Goal: Transaction & Acquisition: Purchase product/service

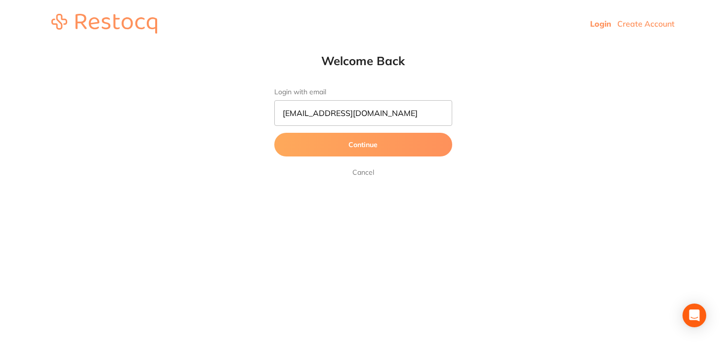
type input "[EMAIL_ADDRESS][DOMAIN_NAME]"
click at [274, 133] on button "Continue" at bounding box center [363, 145] width 178 height 24
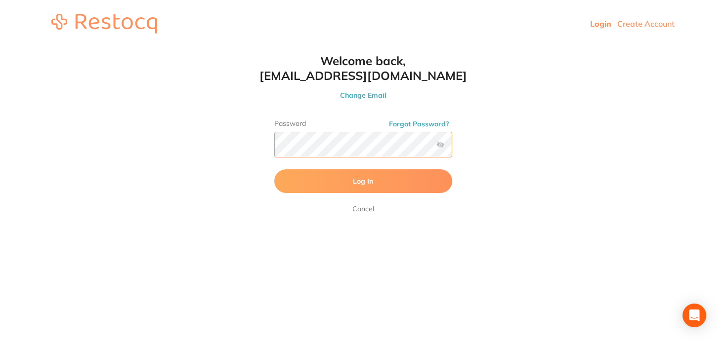
click at [274, 169] on button "Log In" at bounding box center [363, 181] width 178 height 24
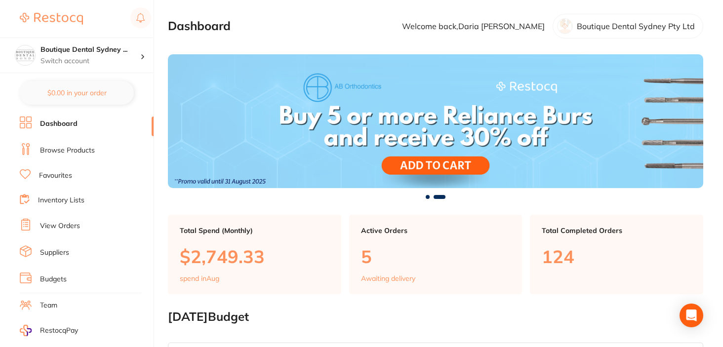
click at [64, 223] on link "View Orders" at bounding box center [60, 226] width 40 height 10
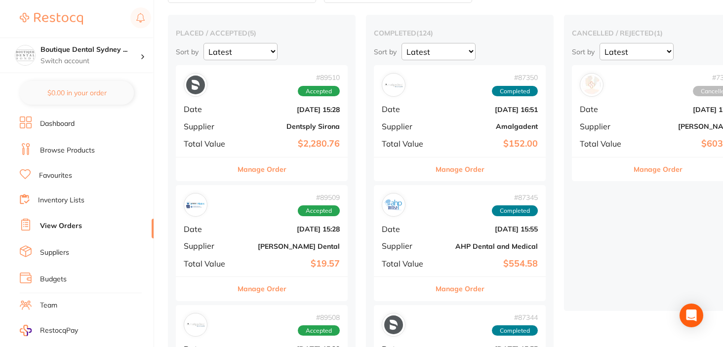
scroll to position [75, 0]
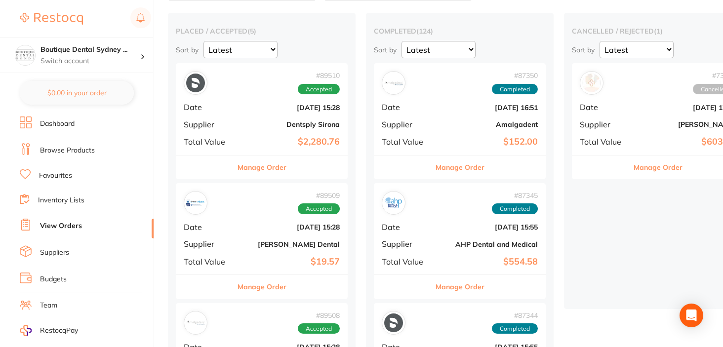
click at [256, 174] on button "Manage Order" at bounding box center [262, 168] width 49 height 24
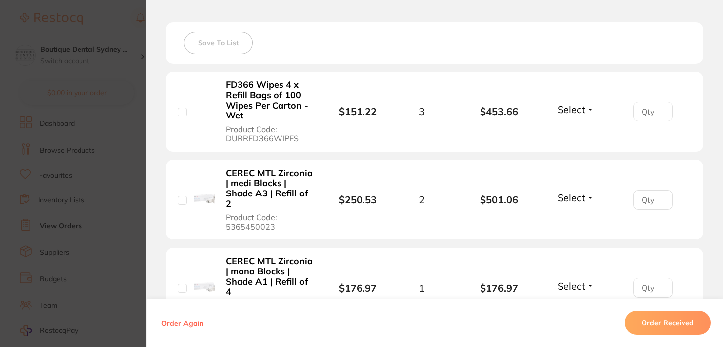
scroll to position [277, 0]
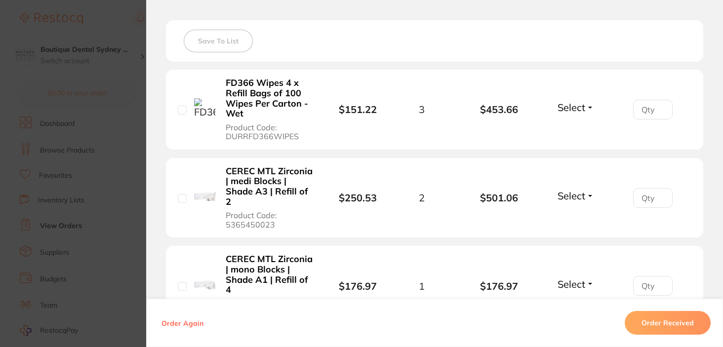
click at [575, 104] on span "Select" at bounding box center [572, 107] width 28 height 12
click at [570, 128] on span "Received" at bounding box center [576, 128] width 25 height 7
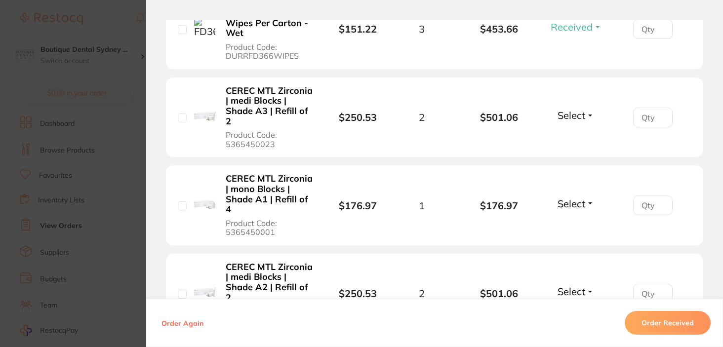
click at [571, 117] on span "Select" at bounding box center [572, 115] width 28 height 12
click at [568, 136] on span "Received" at bounding box center [576, 136] width 25 height 7
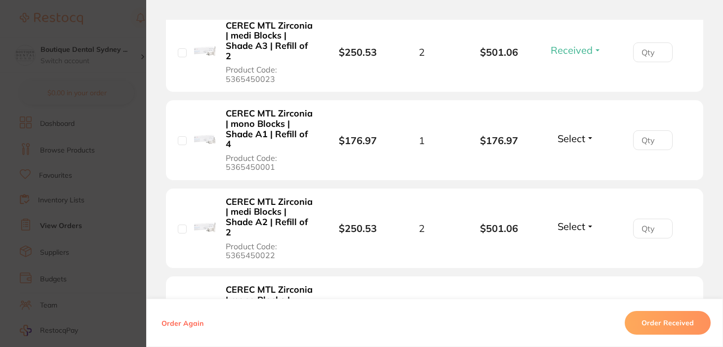
click at [573, 140] on span "Select" at bounding box center [572, 138] width 28 height 12
click at [570, 157] on span "Received" at bounding box center [576, 159] width 25 height 7
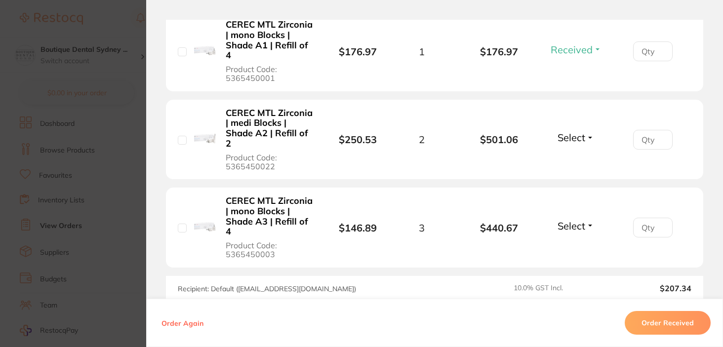
click at [569, 143] on span "Select" at bounding box center [572, 137] width 28 height 12
click at [569, 154] on button "Received" at bounding box center [576, 159] width 25 height 15
click at [571, 224] on span "Select" at bounding box center [572, 226] width 28 height 12
click at [572, 240] on button "Received" at bounding box center [576, 247] width 25 height 15
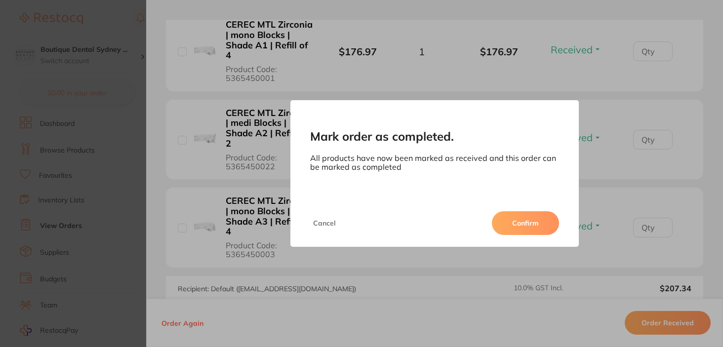
click at [542, 223] on button "Confirm" at bounding box center [525, 223] width 67 height 24
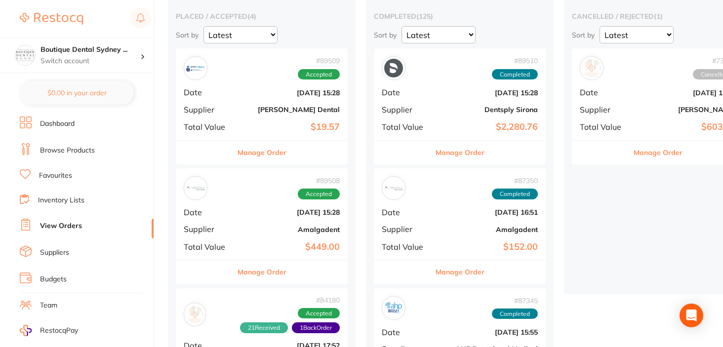
scroll to position [88, 0]
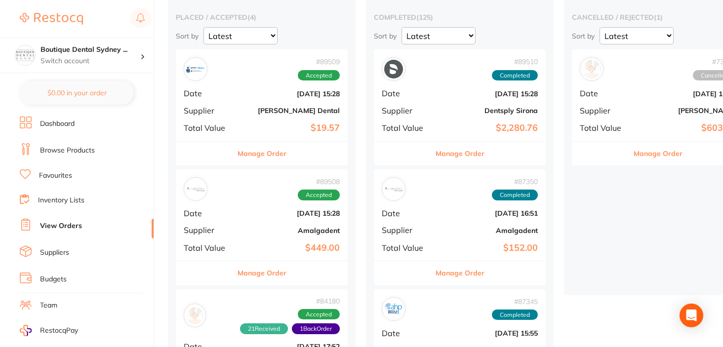
click at [283, 150] on button "Manage Order" at bounding box center [262, 154] width 49 height 24
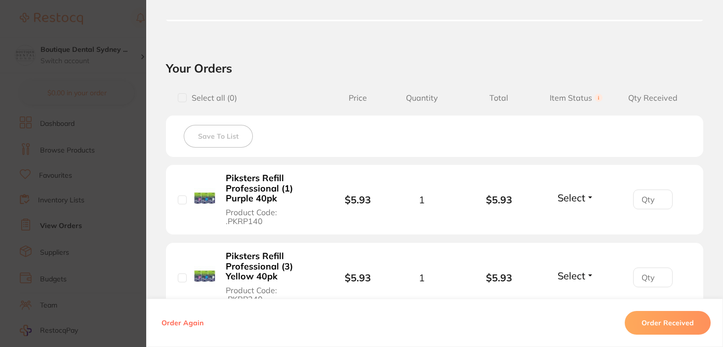
scroll to position [314, 0]
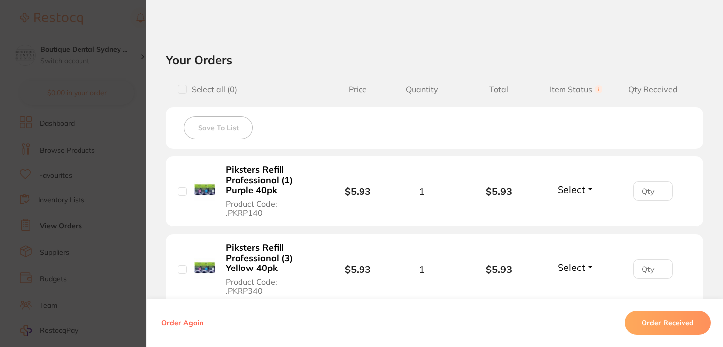
click at [565, 191] on span "Select" at bounding box center [572, 189] width 28 height 12
click at [566, 207] on span "Received" at bounding box center [576, 210] width 25 height 7
click at [570, 263] on span "Select" at bounding box center [572, 267] width 28 height 12
click at [567, 283] on button "Received" at bounding box center [576, 289] width 25 height 15
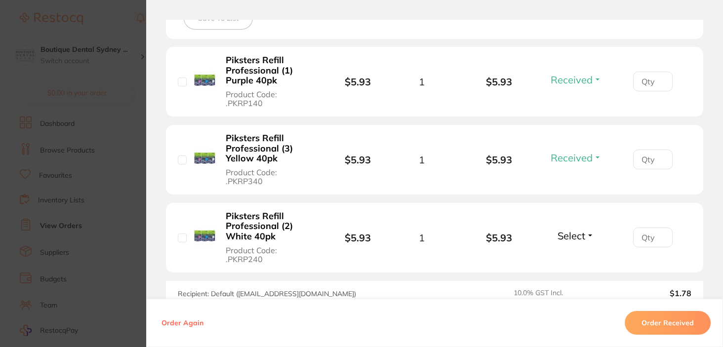
scroll to position [423, 0]
click at [569, 231] on span "Select" at bounding box center [572, 236] width 28 height 12
click at [566, 252] on button "Received" at bounding box center [576, 257] width 25 height 15
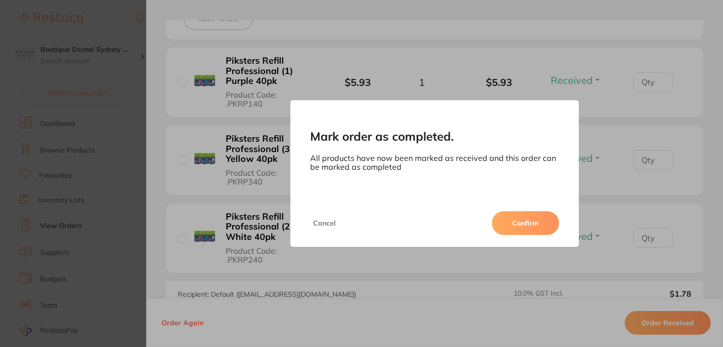
click at [519, 210] on div "Cancel Confirm" at bounding box center [435, 223] width 289 height 47
click at [519, 212] on button "Confirm" at bounding box center [525, 223] width 67 height 24
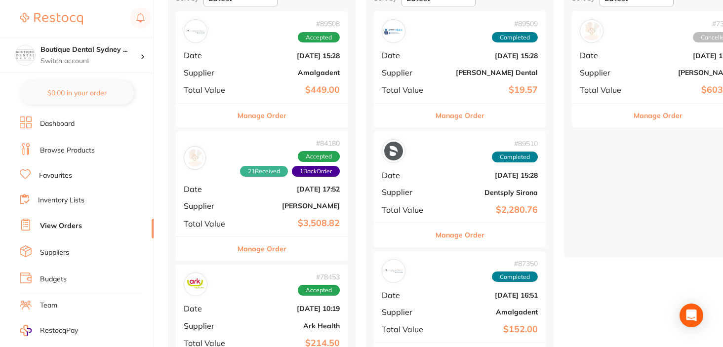
scroll to position [126, 0]
click at [269, 122] on button "Manage Order" at bounding box center [262, 116] width 49 height 24
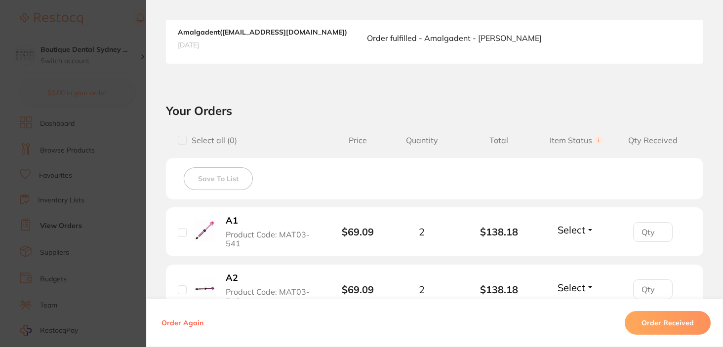
scroll to position [385, 0]
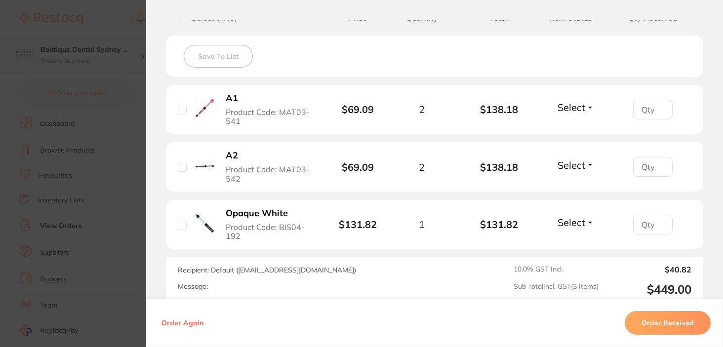
click at [581, 108] on span "Select" at bounding box center [572, 107] width 28 height 12
click at [568, 129] on span "Received" at bounding box center [576, 128] width 25 height 7
click at [575, 157] on li "A2 Product Code: MAT03-542 $69.09 2 $138.18 Select Received Back Order" at bounding box center [435, 166] width 538 height 49
click at [575, 165] on span "Select" at bounding box center [572, 165] width 28 height 12
click at [575, 185] on span "Received" at bounding box center [576, 186] width 25 height 7
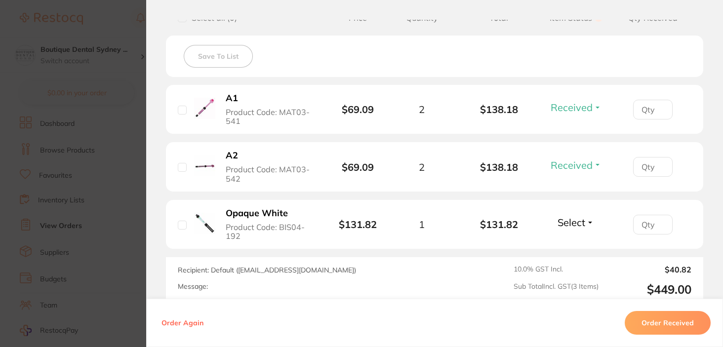
click at [575, 233] on li "Opaque White Product Code: BIS04-192 $131.82 1 $131.82 Select Received Back Ord…" at bounding box center [435, 224] width 538 height 49
click at [575, 229] on div "Select Received Back Order" at bounding box center [576, 224] width 42 height 16
click at [574, 219] on span "Select" at bounding box center [572, 222] width 28 height 12
click at [574, 245] on span "Received" at bounding box center [576, 243] width 25 height 7
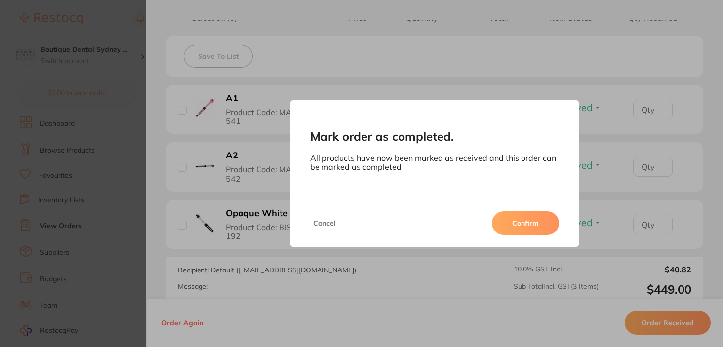
click at [524, 208] on div "Cancel Confirm" at bounding box center [435, 223] width 289 height 47
click at [524, 214] on button "Confirm" at bounding box center [525, 223] width 67 height 24
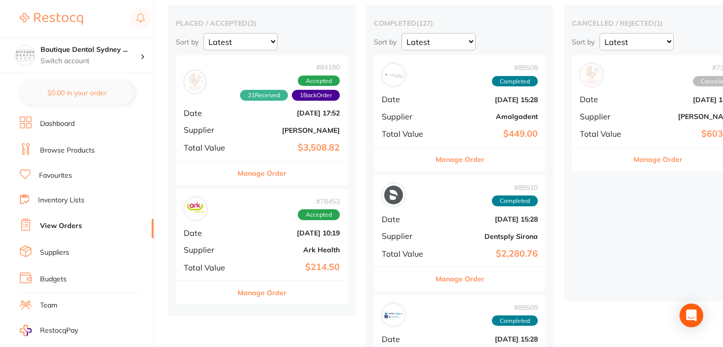
scroll to position [84, 0]
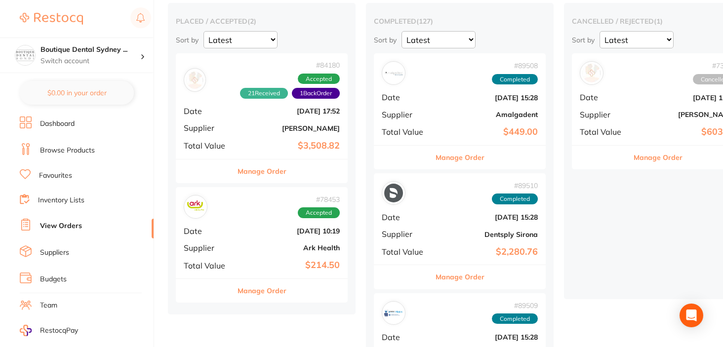
click at [270, 295] on button "Manage Order" at bounding box center [262, 291] width 49 height 24
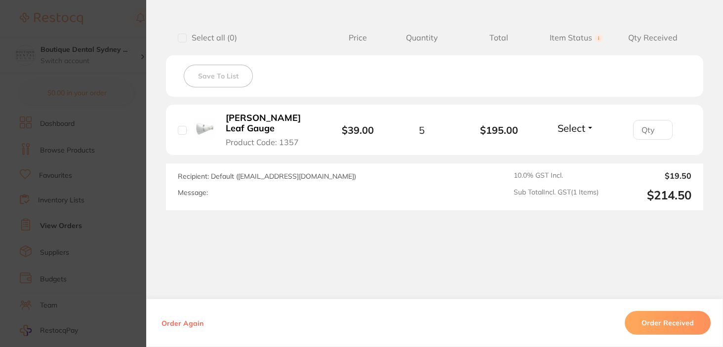
scroll to position [241, 0]
click at [571, 125] on span "Select" at bounding box center [572, 129] width 28 height 12
click at [571, 147] on span "Received" at bounding box center [576, 150] width 25 height 7
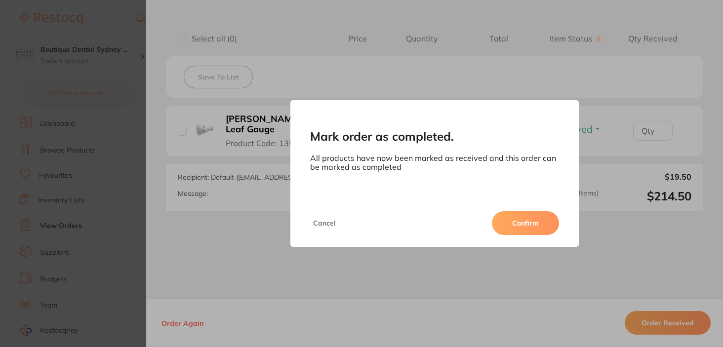
click at [505, 222] on button "Confirm" at bounding box center [525, 223] width 67 height 24
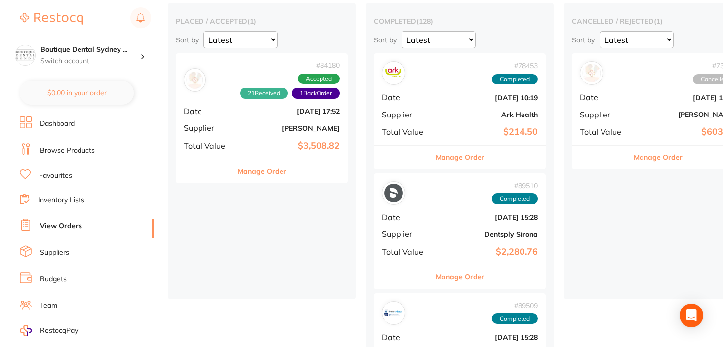
click at [269, 172] on button "Manage Order" at bounding box center [262, 172] width 49 height 24
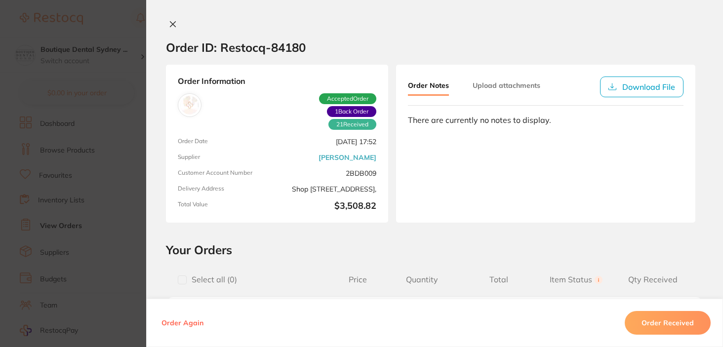
click at [120, 74] on section "Order ID: Restocq- 84180 Order Information 21 Received 1 Back Order Accepted Or…" at bounding box center [361, 173] width 723 height 347
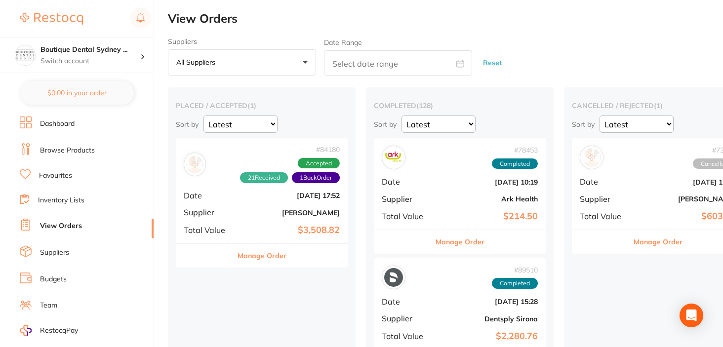
click at [85, 144] on li "Browse Products" at bounding box center [87, 150] width 134 height 15
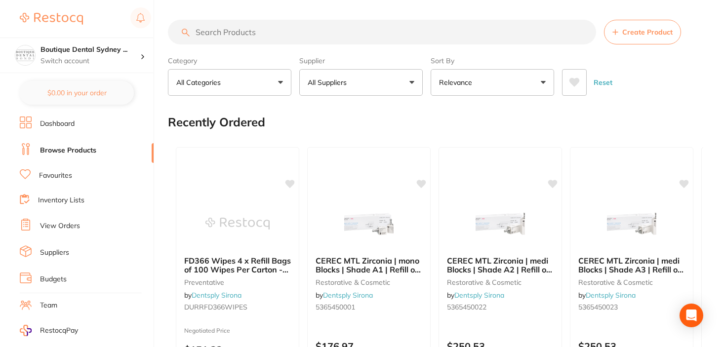
click at [359, 94] on button "All Suppliers" at bounding box center [361, 82] width 124 height 27
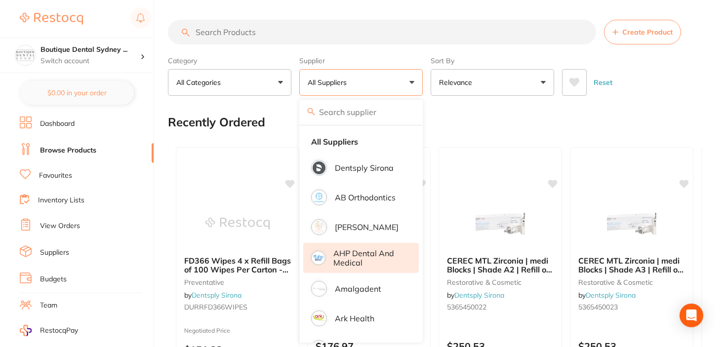
scroll to position [0, 0]
click at [376, 268] on li "AHP Dental and Medical" at bounding box center [361, 258] width 116 height 30
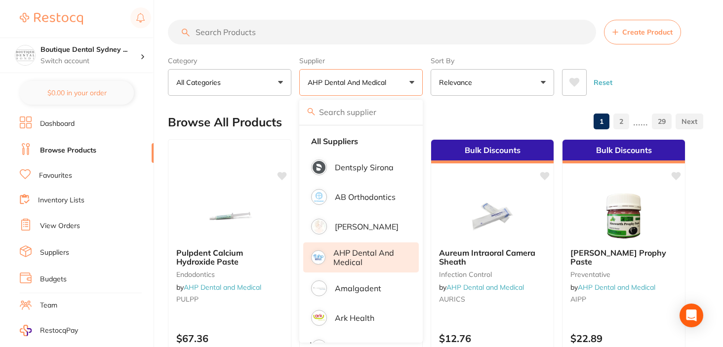
click at [544, 120] on div "Browse All Products 1 2 ...... 29" at bounding box center [436, 122] width 536 height 33
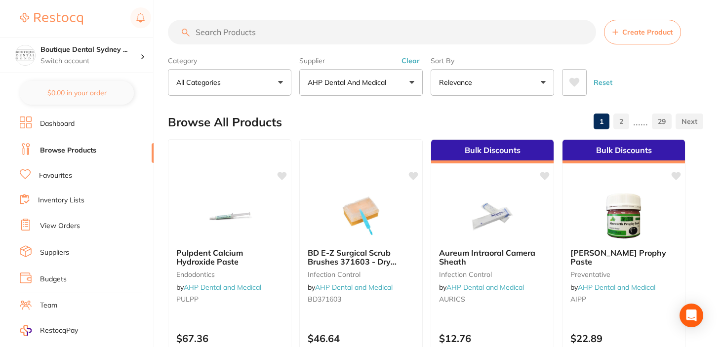
click at [335, 41] on input "search" at bounding box center [382, 32] width 428 height 25
click at [571, 83] on icon at bounding box center [575, 82] width 10 height 9
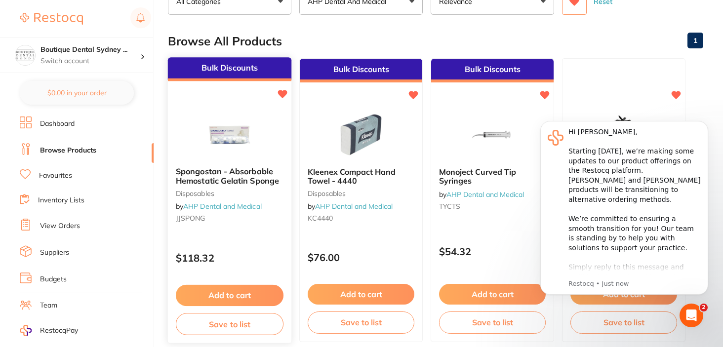
scroll to position [0, 0]
click at [219, 292] on button "Add to cart" at bounding box center [230, 295] width 108 height 21
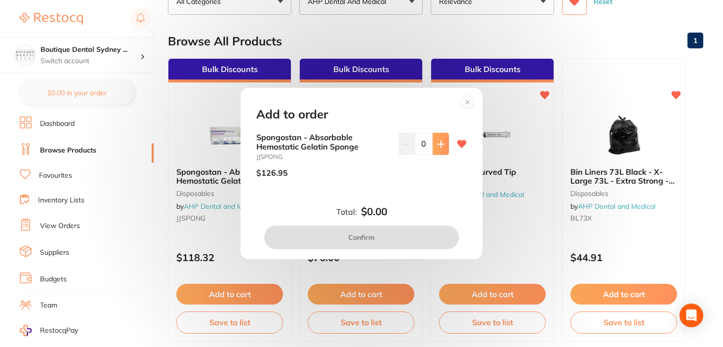
click at [437, 142] on icon at bounding box center [441, 144] width 8 height 8
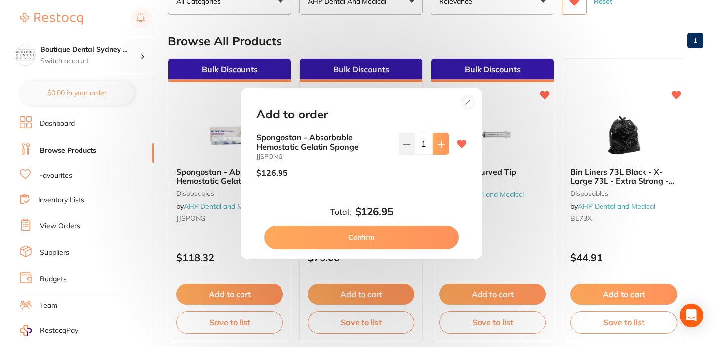
click at [437, 142] on icon at bounding box center [441, 144] width 8 height 8
type input "3"
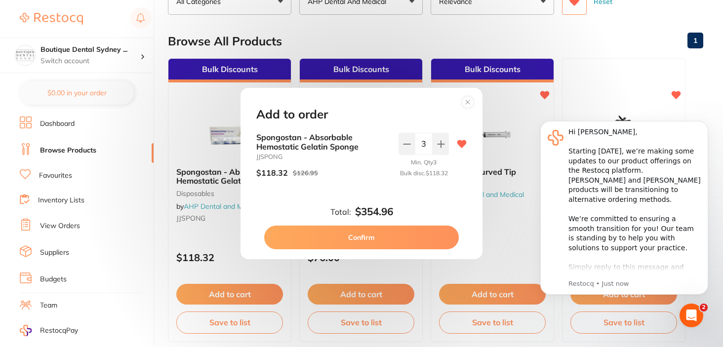
click at [399, 245] on button "Confirm" at bounding box center [361, 238] width 195 height 24
checkbox input "false"
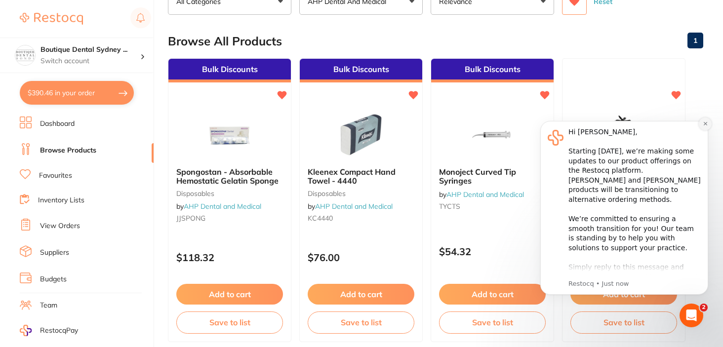
click at [708, 124] on icon "Dismiss notification" at bounding box center [705, 123] width 5 height 5
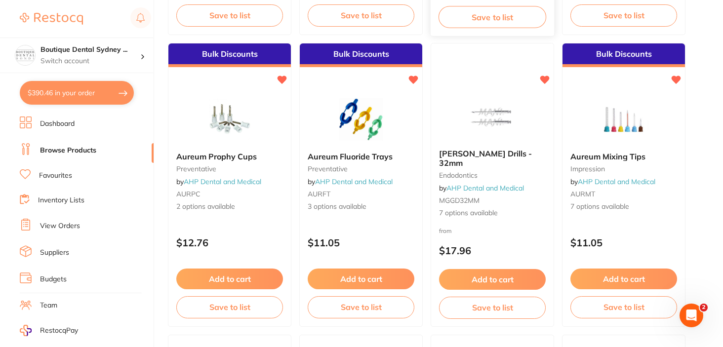
scroll to position [389, 0]
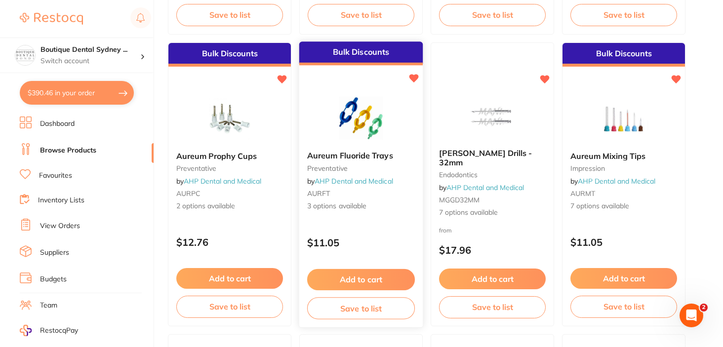
click at [346, 157] on span "Aureum Fluoride Trays" at bounding box center [350, 156] width 86 height 10
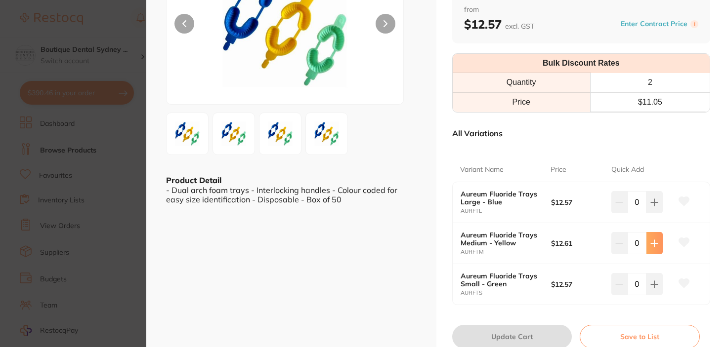
click at [655, 207] on icon at bounding box center [654, 203] width 8 height 8
type input "3"
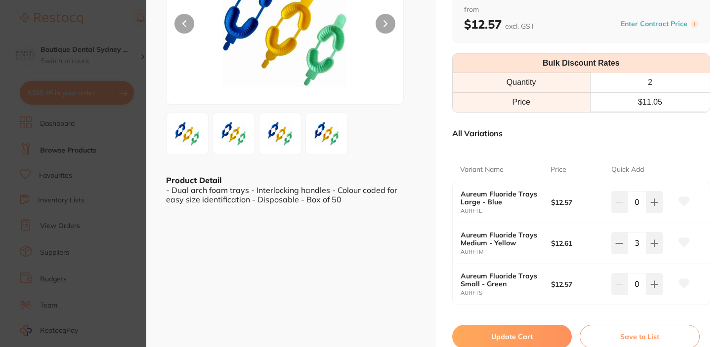
click at [513, 331] on button "Update Cart" at bounding box center [512, 337] width 120 height 24
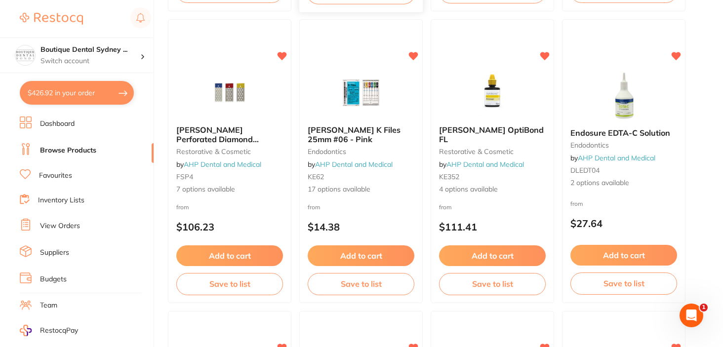
scroll to position [704, 0]
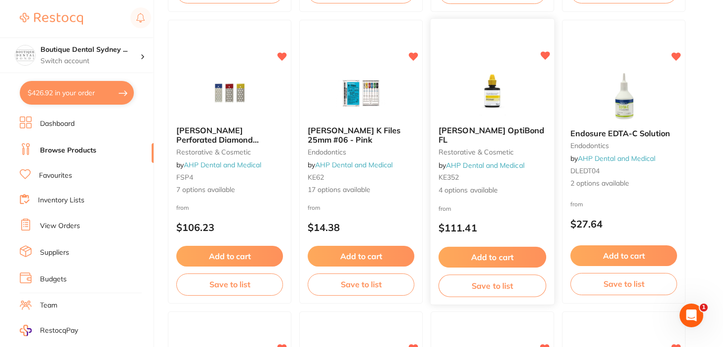
click at [483, 134] on span "Kerr OptiBond FL" at bounding box center [492, 134] width 106 height 19
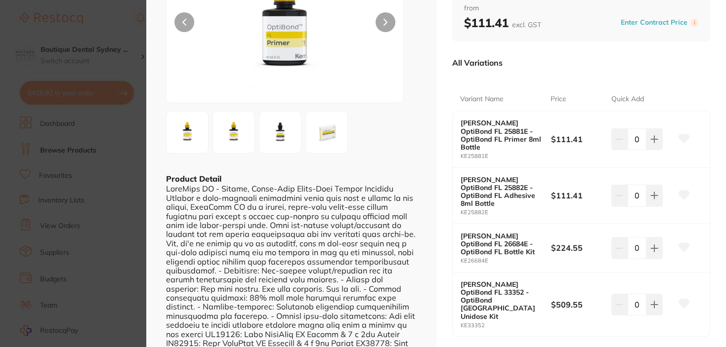
scroll to position [104, 0]
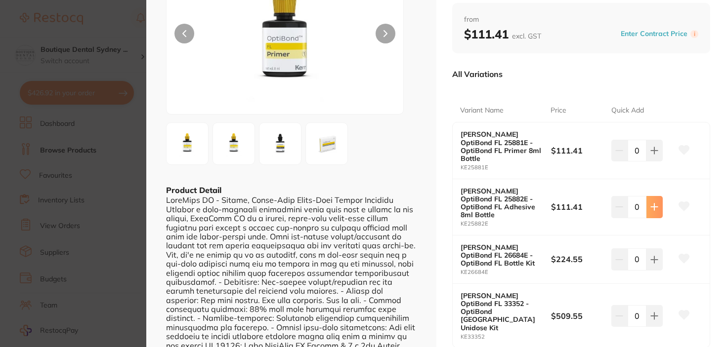
click at [653, 162] on button at bounding box center [654, 151] width 16 height 22
type input "2"
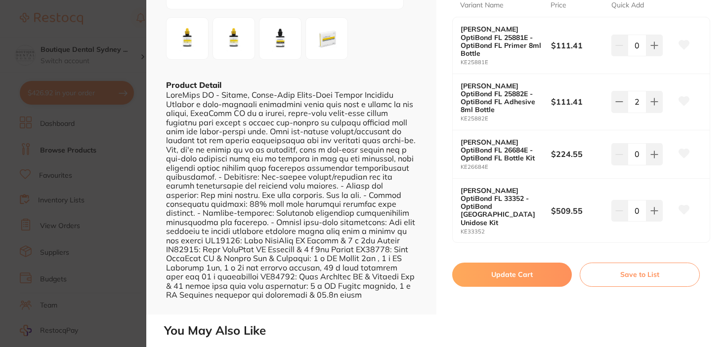
scroll to position [0, 0]
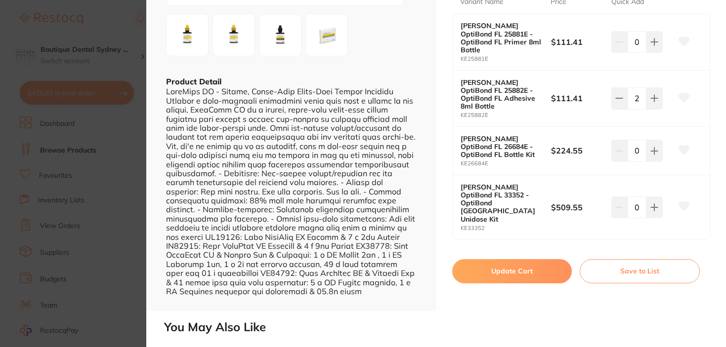
click at [515, 259] on button "Update Cart" at bounding box center [512, 271] width 120 height 24
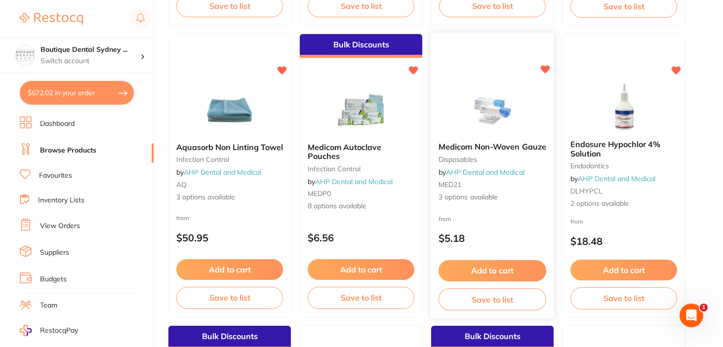
scroll to position [1565, 0]
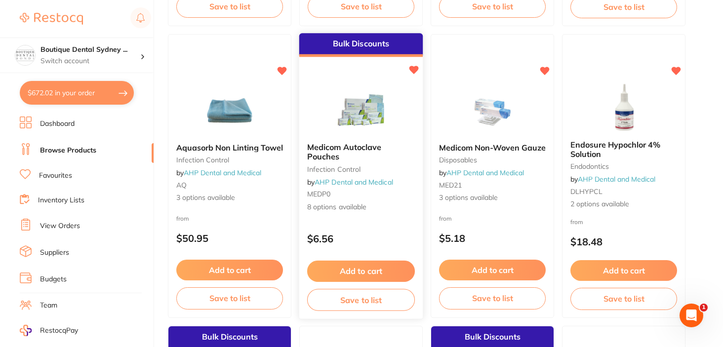
click at [347, 154] on b "Medicom Autoclave Pouches" at bounding box center [361, 152] width 108 height 18
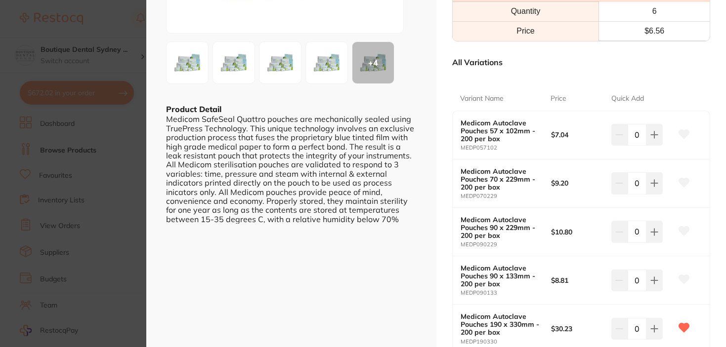
scroll to position [280, 0]
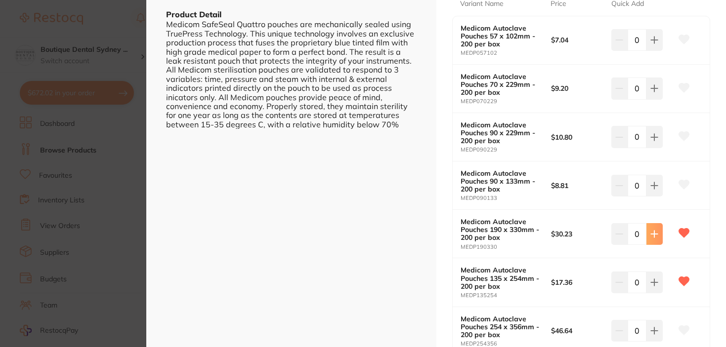
click at [656, 51] on button at bounding box center [654, 40] width 16 height 22
type input "1"
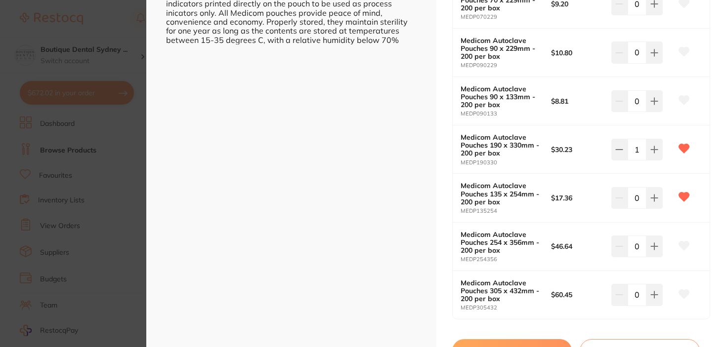
scroll to position [363, 0]
type input "1"
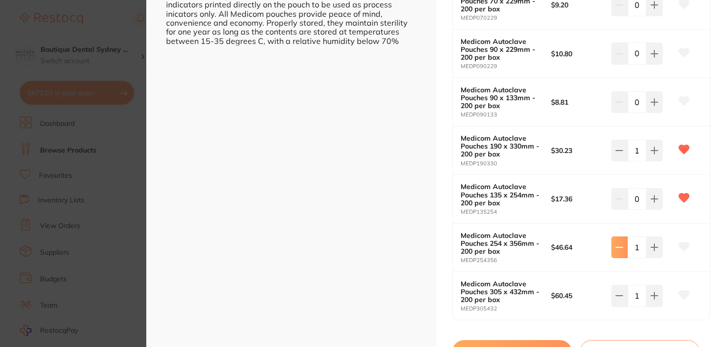
type input "0"
type input "2"
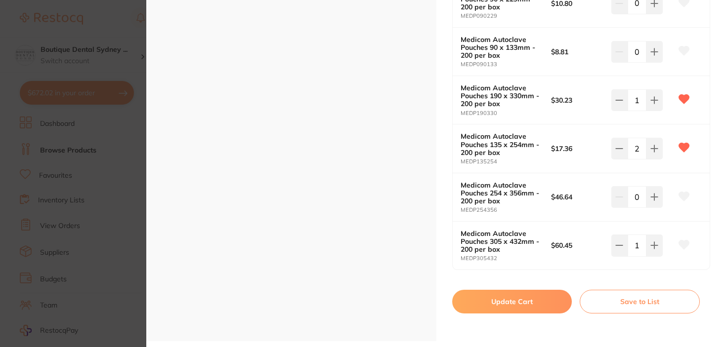
click at [512, 299] on button "Update Cart" at bounding box center [512, 302] width 120 height 24
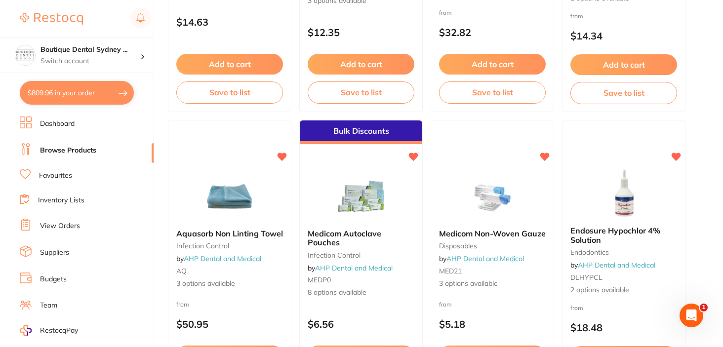
scroll to position [1480, 0]
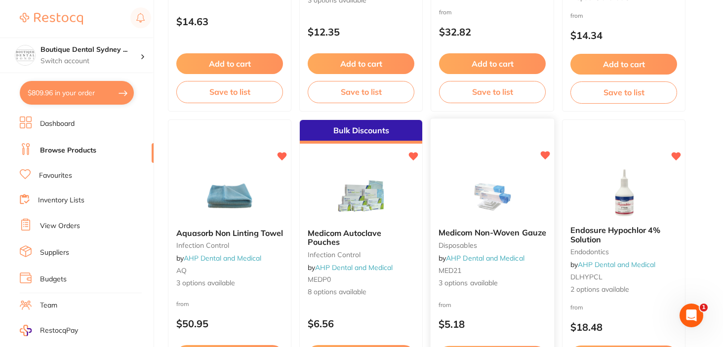
click at [489, 231] on span "Medicom Non-Woven Gauze" at bounding box center [493, 233] width 108 height 10
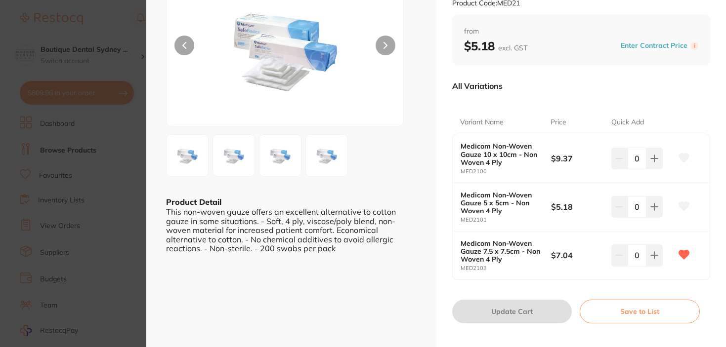
scroll to position [101, 0]
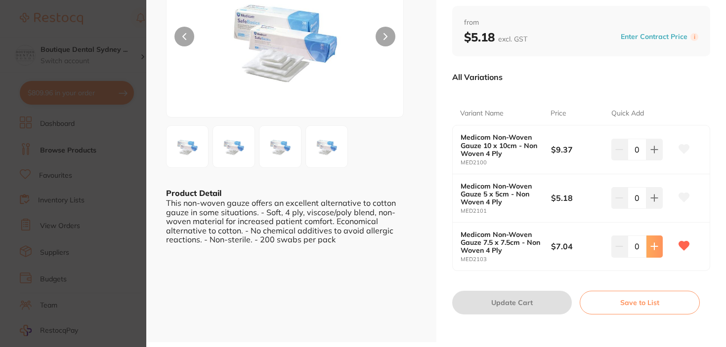
click at [654, 161] on button at bounding box center [654, 150] width 16 height 22
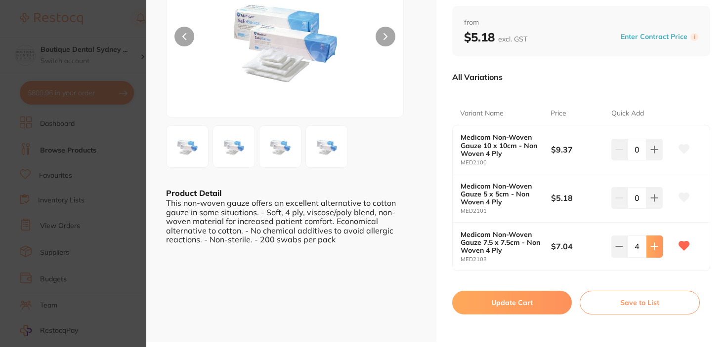
click at [654, 161] on button at bounding box center [654, 150] width 16 height 22
type input "6"
click at [495, 305] on button "Update Cart" at bounding box center [512, 303] width 120 height 24
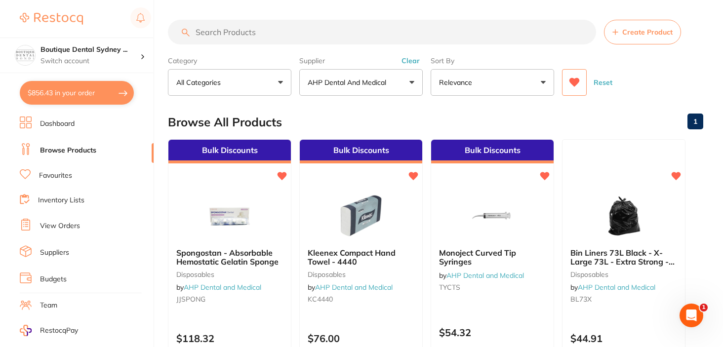
click at [339, 77] on button "AHP Dental and Medical" at bounding box center [361, 82] width 124 height 27
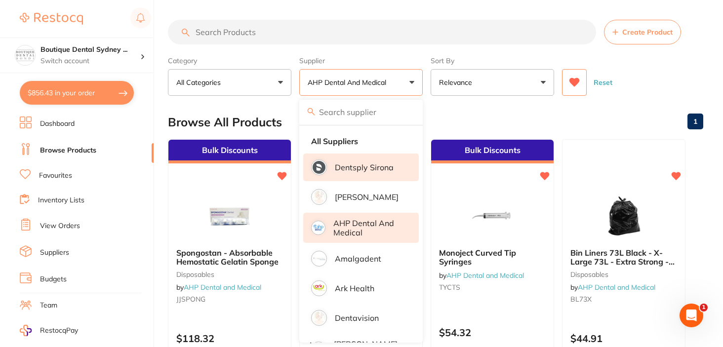
click at [354, 168] on p "Dentsply Sirona" at bounding box center [364, 167] width 59 height 9
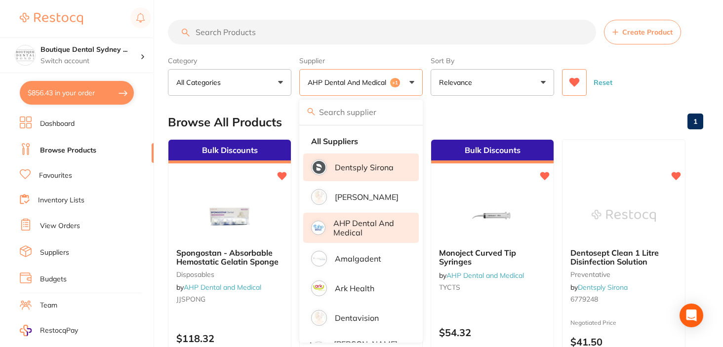
click at [501, 118] on div "Browse All Products 1" at bounding box center [436, 122] width 536 height 33
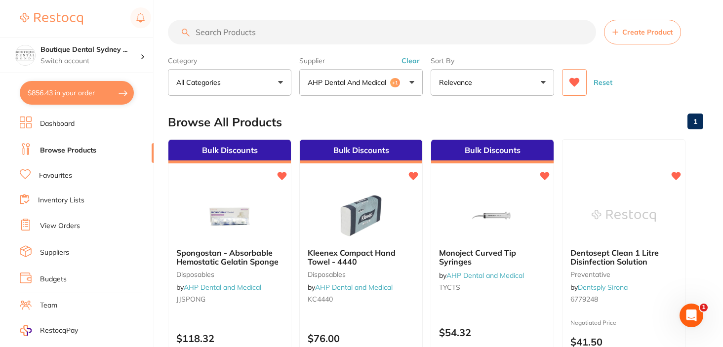
click at [391, 90] on button "AHP Dental and Medical +1" at bounding box center [361, 82] width 124 height 27
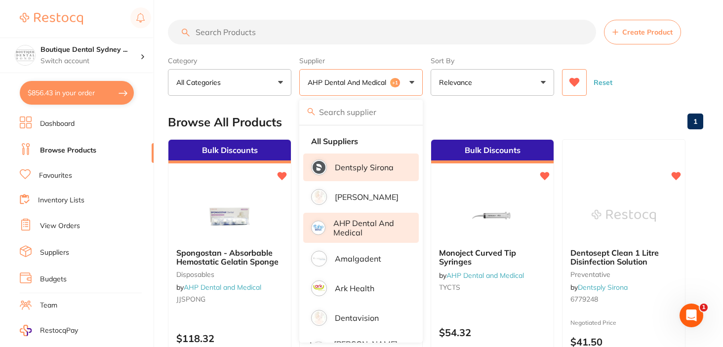
click at [370, 224] on p "AHP Dental and Medical" at bounding box center [369, 228] width 72 height 18
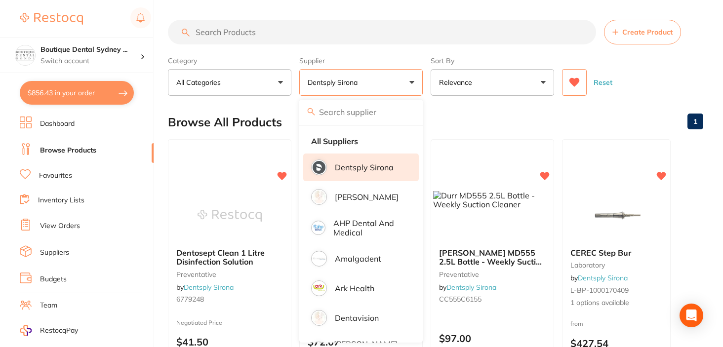
click at [476, 122] on div "Browse All Products 1" at bounding box center [436, 122] width 536 height 33
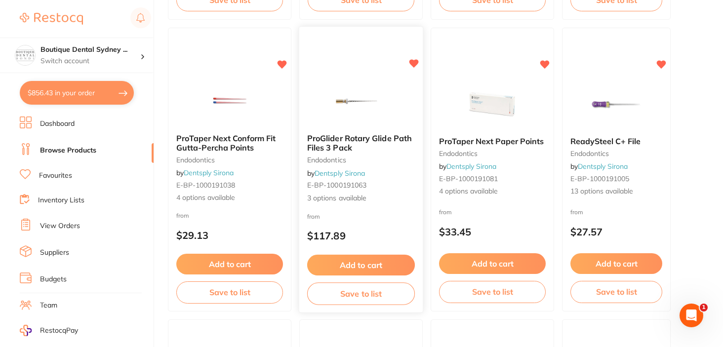
scroll to position [403, 0]
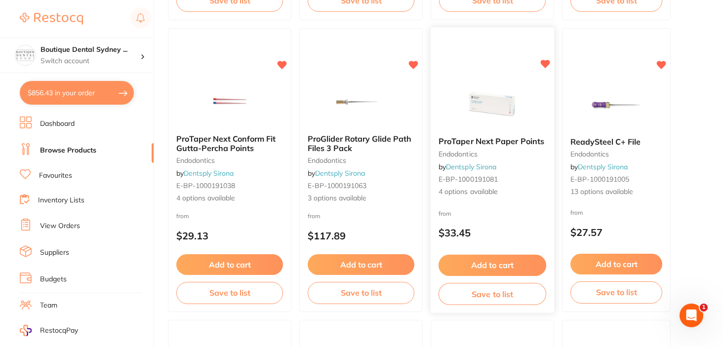
click at [453, 146] on div "ProTaper Next Paper Points endodontics by Dentsply Sirona E-BP-1000191081 4 opt…" at bounding box center [493, 167] width 124 height 76
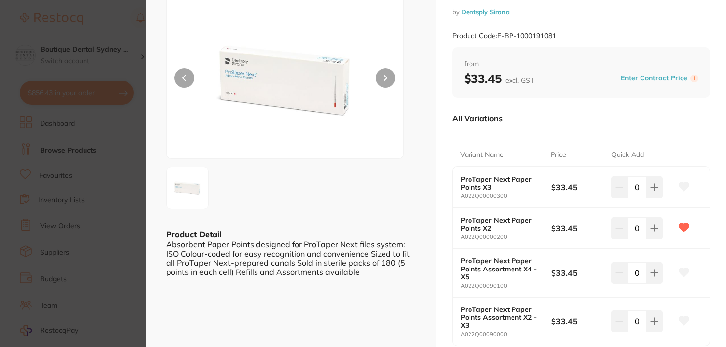
scroll to position [61, 0]
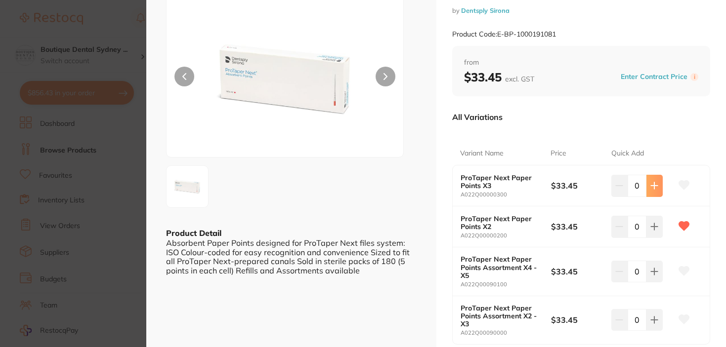
click at [648, 183] on button at bounding box center [654, 186] width 16 height 22
type input "1"
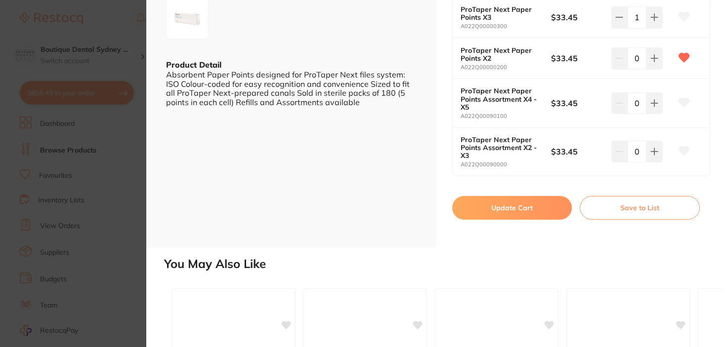
scroll to position [230, 0]
click at [525, 207] on button "Update Cart" at bounding box center [512, 207] width 120 height 24
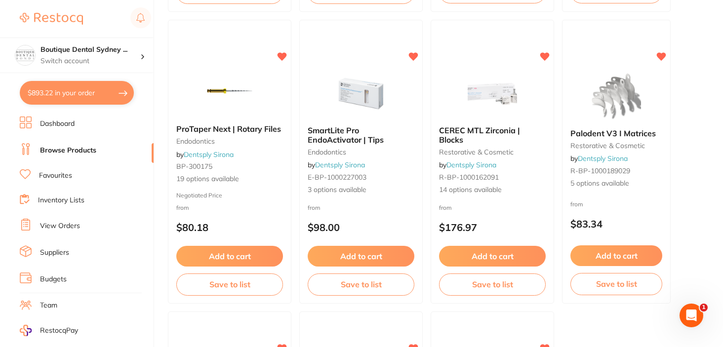
scroll to position [703, 0]
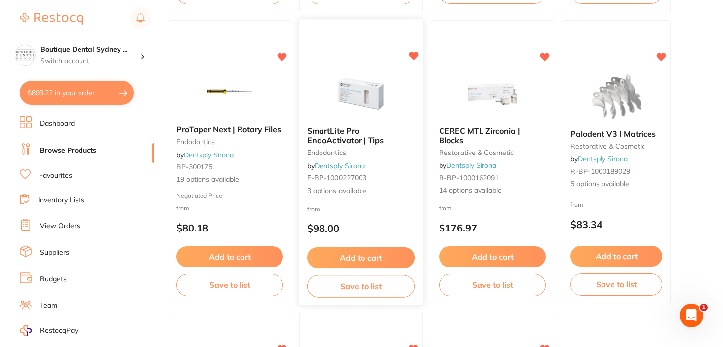
click at [348, 128] on span "SmartLite Pro EndoActivator | Tips" at bounding box center [345, 135] width 77 height 19
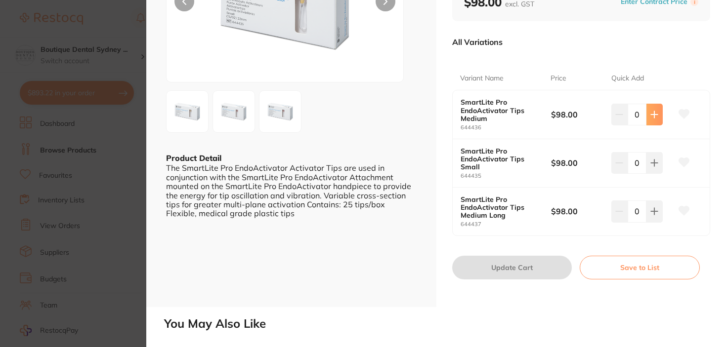
click at [658, 124] on button at bounding box center [654, 115] width 16 height 22
type input "1"
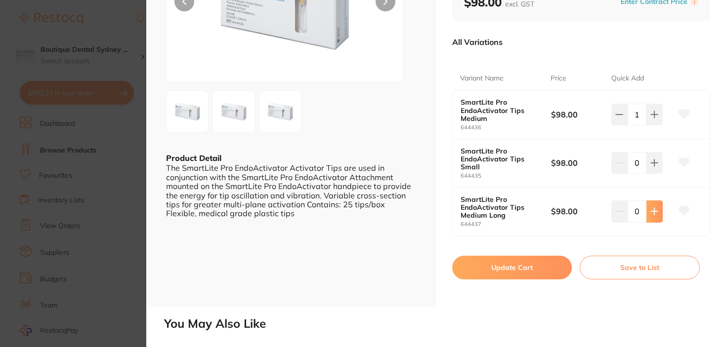
click at [660, 125] on button at bounding box center [654, 115] width 16 height 22
type input "1"
click at [530, 261] on button "Update Cart" at bounding box center [512, 268] width 120 height 24
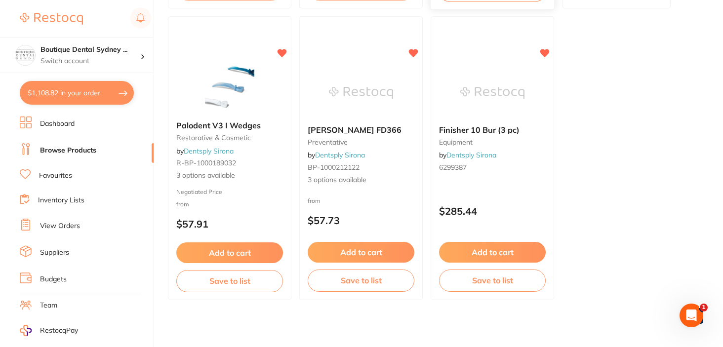
scroll to position [1003, 0]
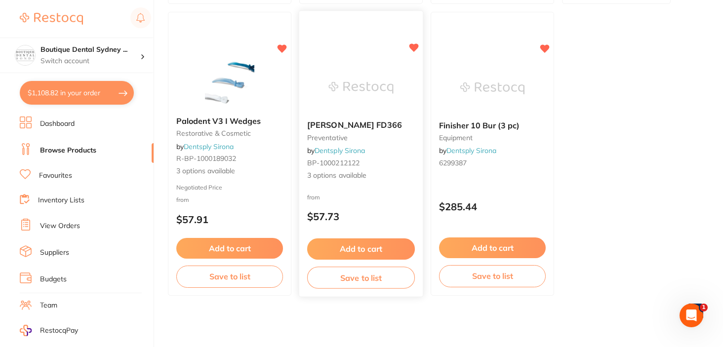
click at [335, 117] on div "Durr FD366 preventative by Dentsply Sirona BP-1000212122 3 options available" at bounding box center [361, 151] width 124 height 76
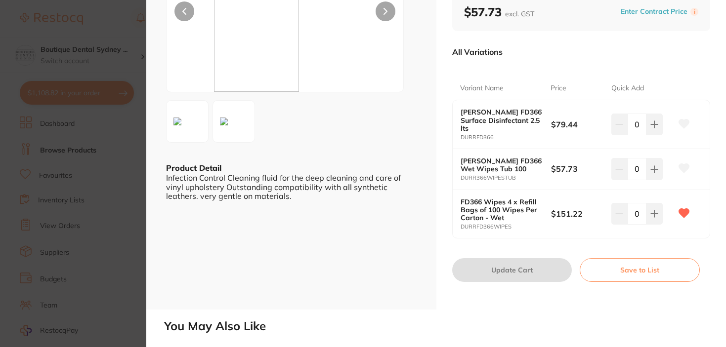
scroll to position [124, 0]
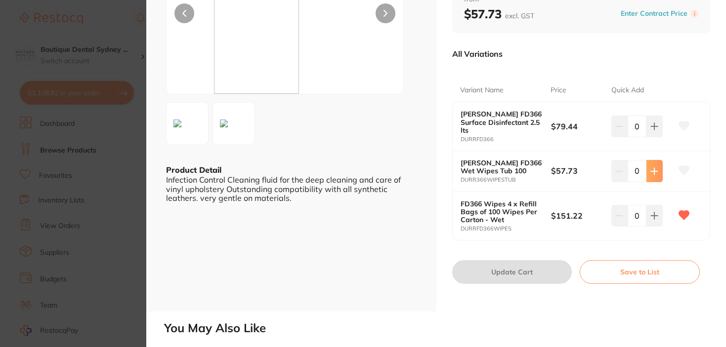
click at [648, 137] on button at bounding box center [654, 127] width 16 height 22
type input "2"
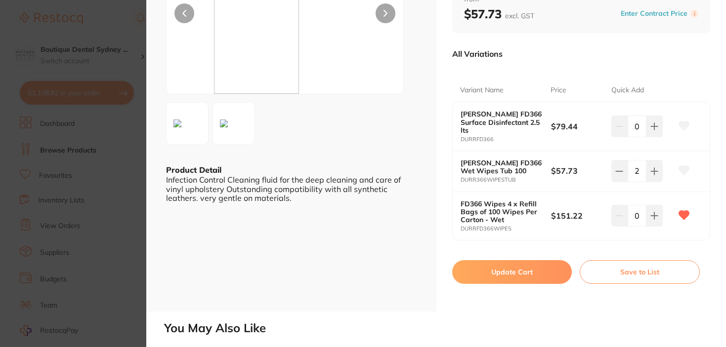
click at [546, 265] on button "Update Cart" at bounding box center [512, 272] width 120 height 24
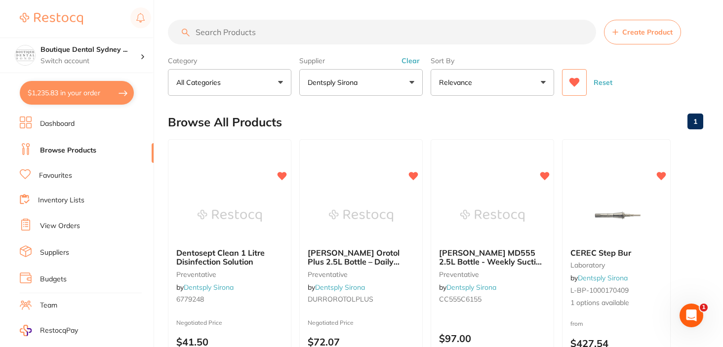
click at [431, 83] on button "Relevance" at bounding box center [493, 82] width 124 height 27
click at [403, 89] on button "Dentsply Sirona" at bounding box center [361, 82] width 124 height 27
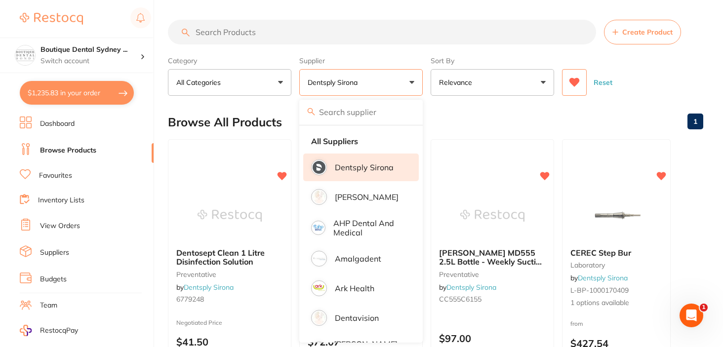
click at [365, 174] on li "Dentsply Sirona" at bounding box center [361, 168] width 116 height 28
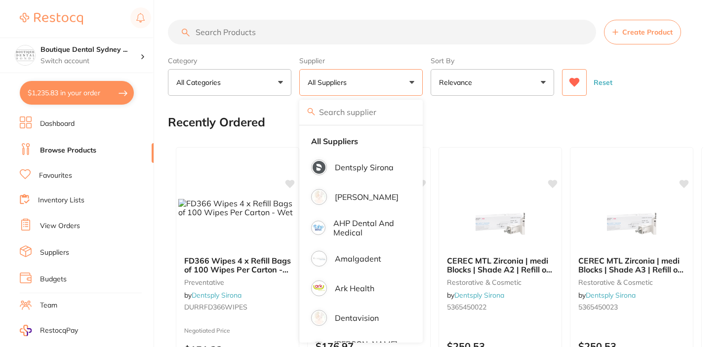
click at [373, 86] on button "All Suppliers" at bounding box center [361, 82] width 124 height 27
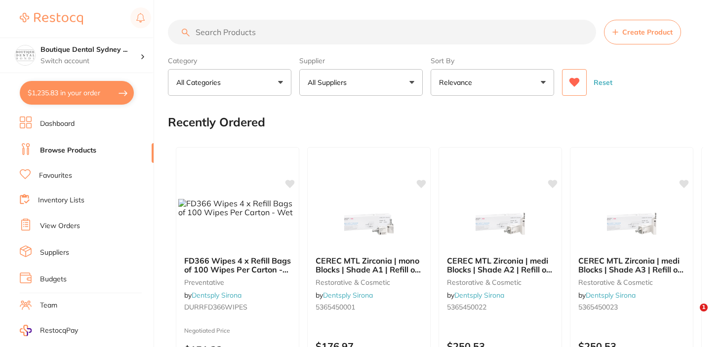
click at [373, 86] on button "All Suppliers" at bounding box center [361, 82] width 124 height 27
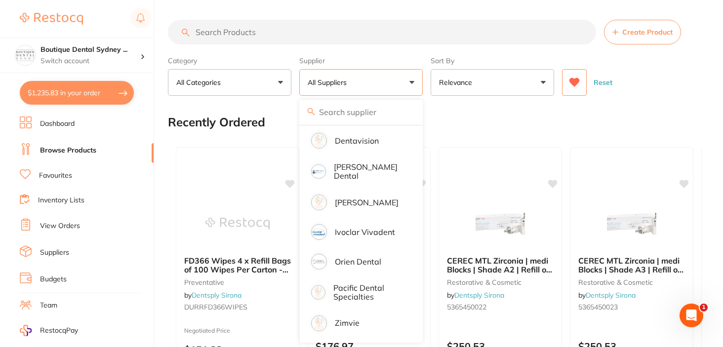
scroll to position [178, 0]
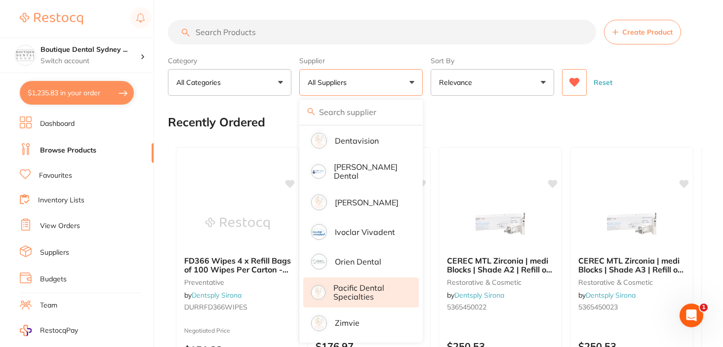
click at [354, 289] on p "Pacific Dental Specialties" at bounding box center [369, 293] width 72 height 18
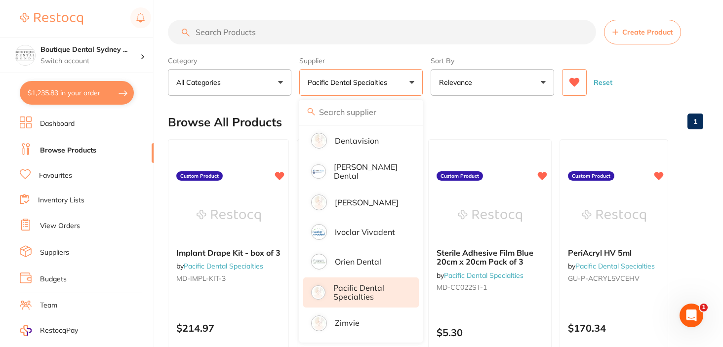
scroll to position [0, 0]
click at [510, 103] on main "Create Product Category All Categories All Categories No categories found Clear…" at bounding box center [445, 237] width 555 height 475
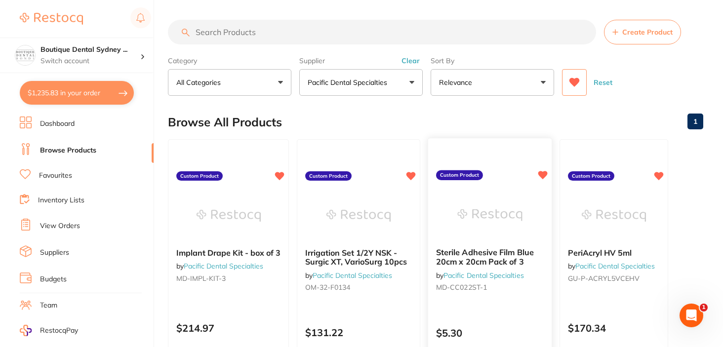
scroll to position [127, 0]
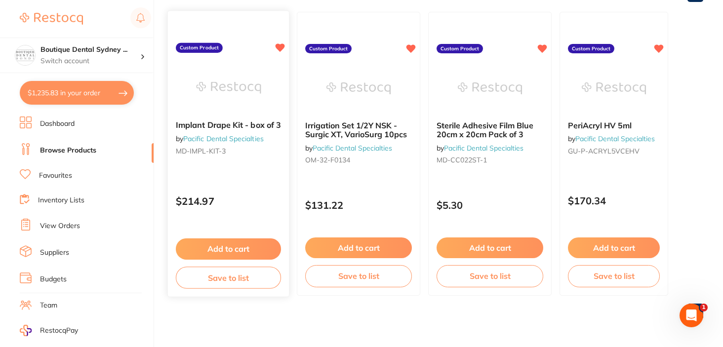
click at [240, 128] on span "Implant Drape Kit - box of 3" at bounding box center [228, 125] width 105 height 10
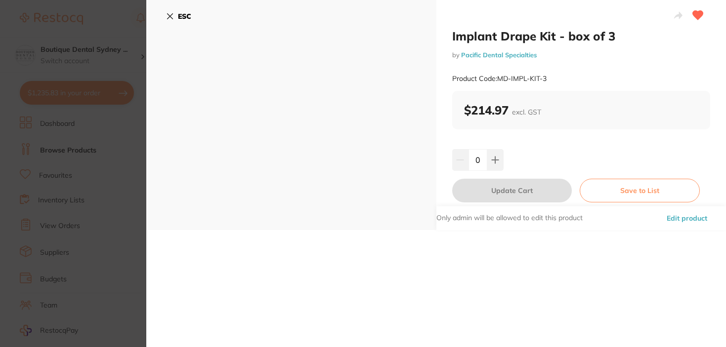
click at [85, 39] on section "Implant Drape Kit - box of 3 by Pacific Dental Specialties Product Code: MD-IMP…" at bounding box center [363, 173] width 726 height 347
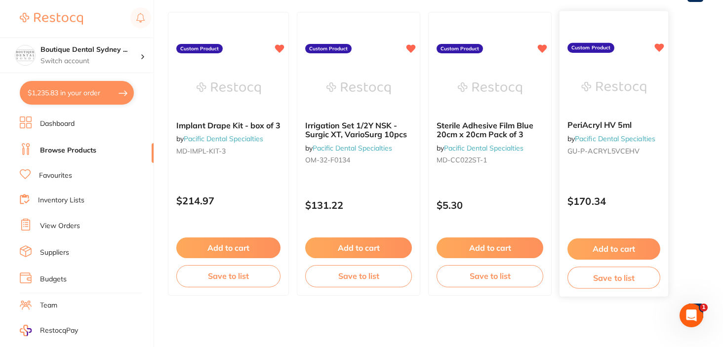
click at [626, 116] on div "PeriAcryl HV 5ml by Pacific Dental Specialties GU-P-ACRYL5VCEHV" at bounding box center [614, 140] width 109 height 54
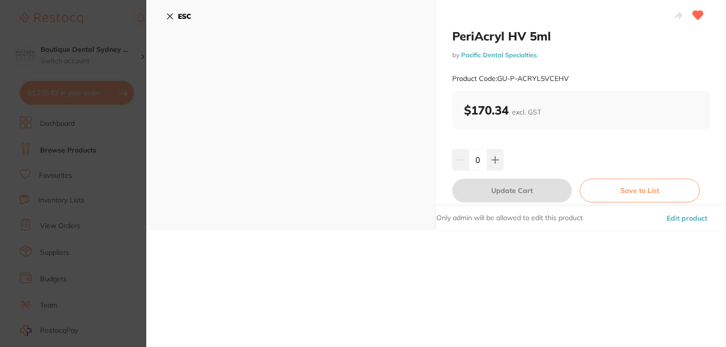
click at [99, 24] on section "PeriAcryl HV 5ml by Pacific Dental Specialties Product Code: GU-P-ACRYL5VCEHV E…" at bounding box center [363, 173] width 726 height 347
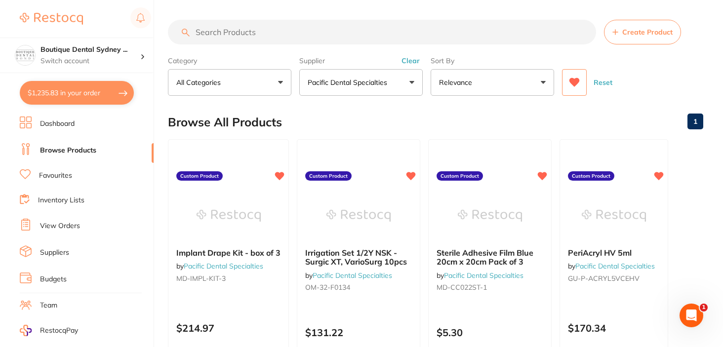
click at [348, 78] on p "Pacific Dental Specialties" at bounding box center [349, 83] width 83 height 10
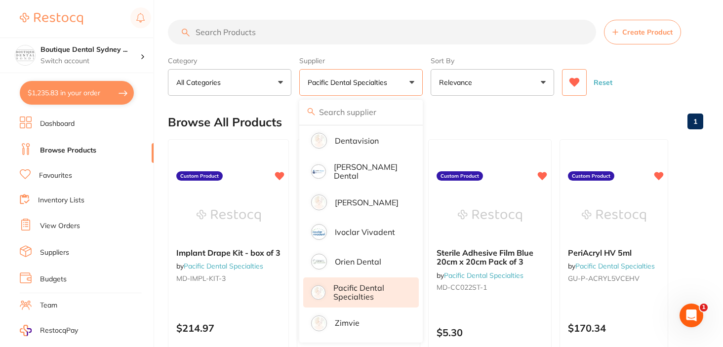
click at [344, 289] on p "Pacific Dental Specialties" at bounding box center [369, 293] width 72 height 18
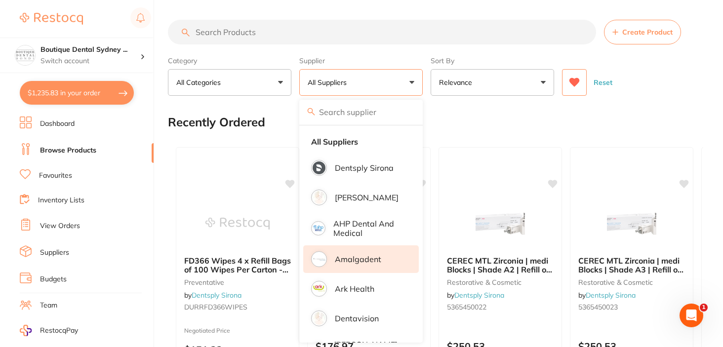
click at [355, 261] on p "Amalgadent" at bounding box center [358, 259] width 46 height 9
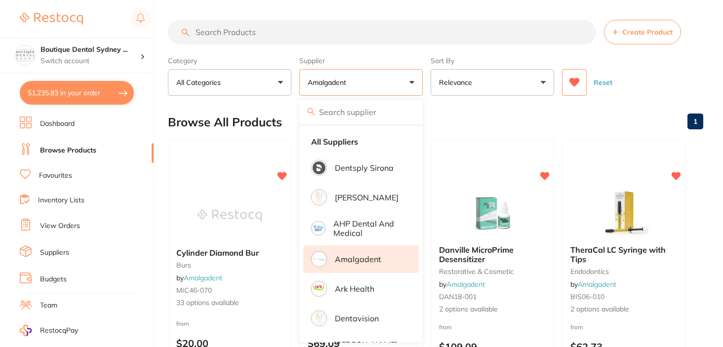
click at [517, 86] on button "Relevance" at bounding box center [493, 82] width 124 height 27
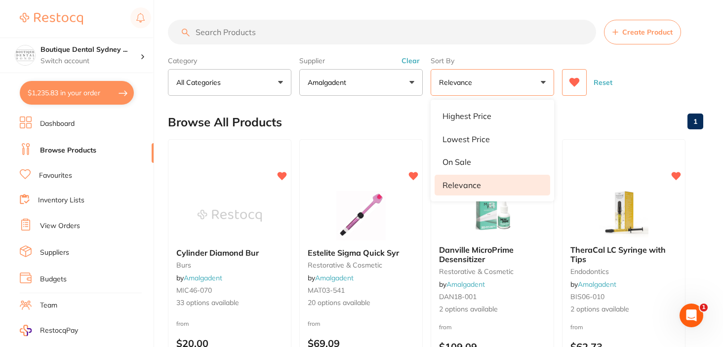
click at [646, 121] on div "Browse All Products 1" at bounding box center [436, 122] width 536 height 33
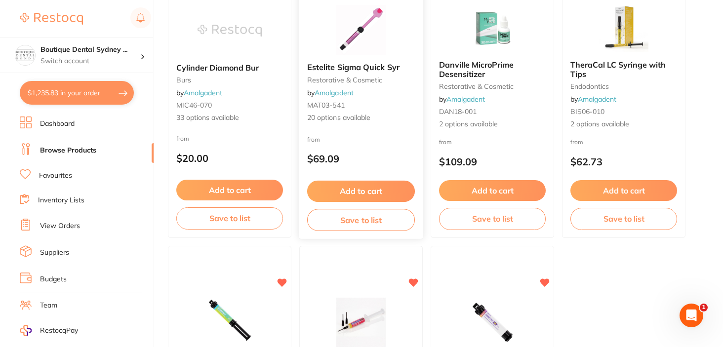
scroll to position [180, 0]
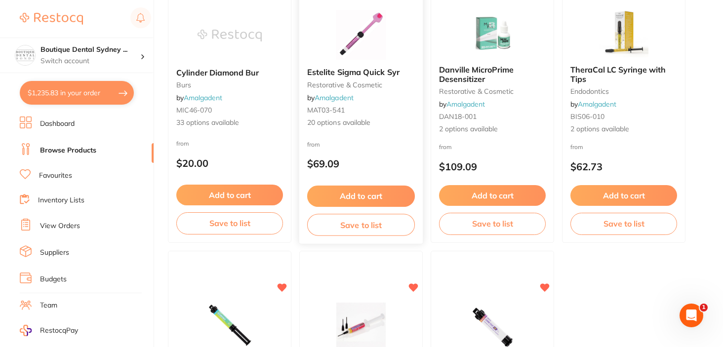
click at [345, 79] on div "Estelite Sigma Quick Syr restorative & cosmetic by Amalgadent MAT03-541 20 opti…" at bounding box center [361, 98] width 124 height 76
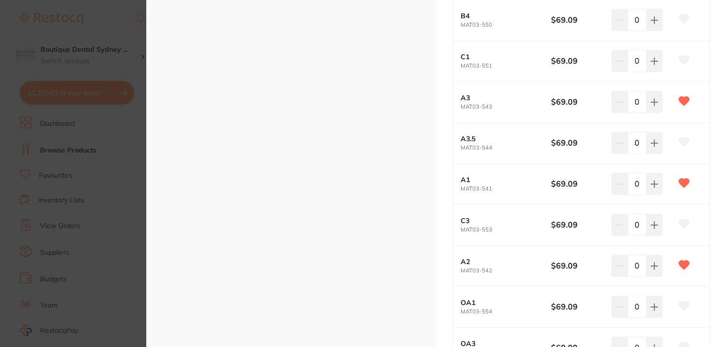
scroll to position [631, 0]
type input "1"
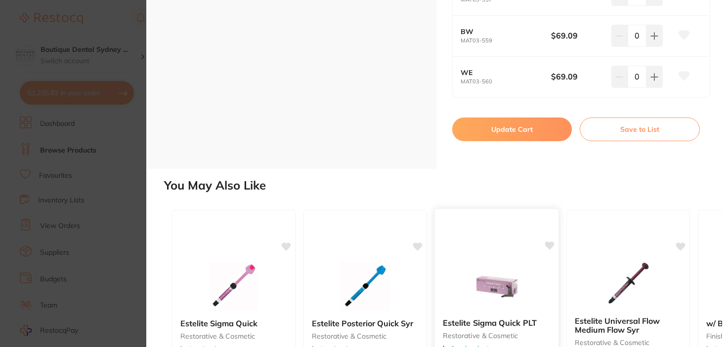
scroll to position [1016, 0]
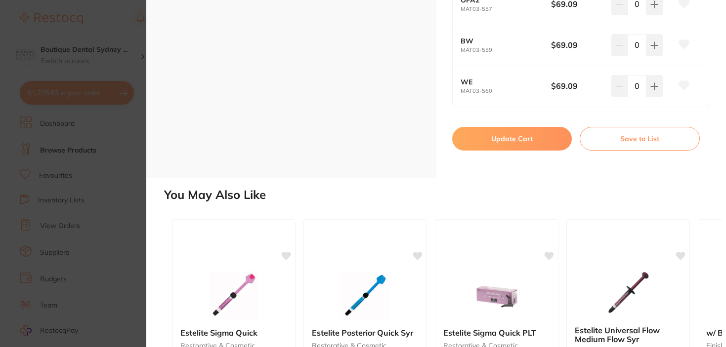
click at [531, 137] on button "Update Cart" at bounding box center [512, 139] width 120 height 24
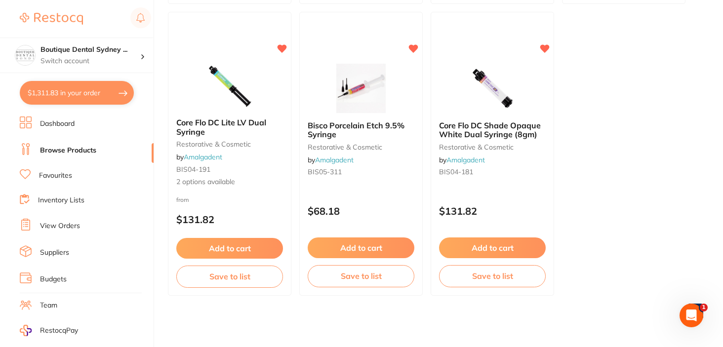
scroll to position [419, 0]
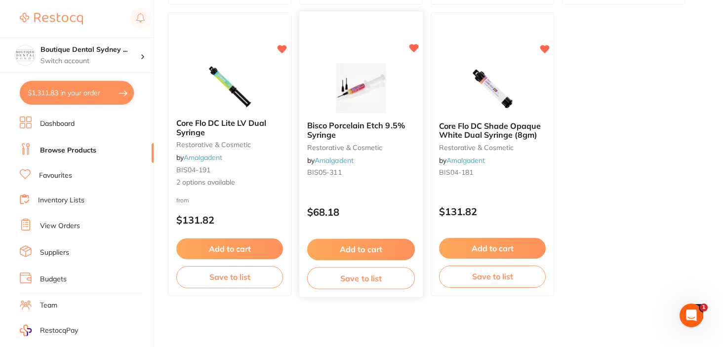
click at [352, 122] on span "Bisco Porcelain Etch 9.5% Syringe" at bounding box center [356, 130] width 98 height 19
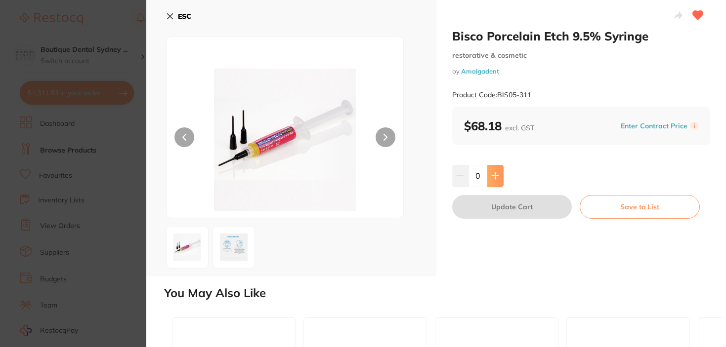
click at [489, 177] on button at bounding box center [495, 176] width 16 height 22
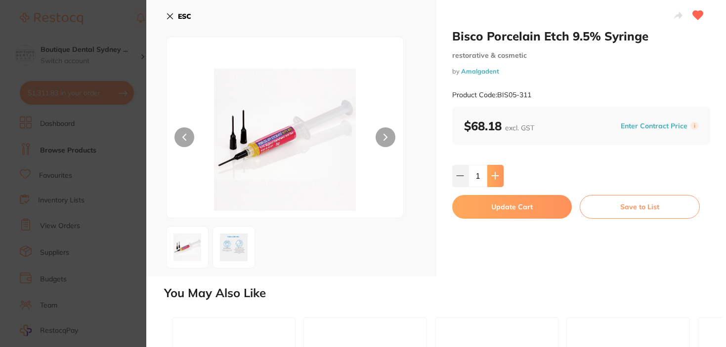
click at [489, 177] on button at bounding box center [495, 176] width 16 height 22
click at [494, 183] on button at bounding box center [495, 176] width 16 height 22
type input "3"
click at [471, 199] on button "Update Cart" at bounding box center [512, 207] width 120 height 24
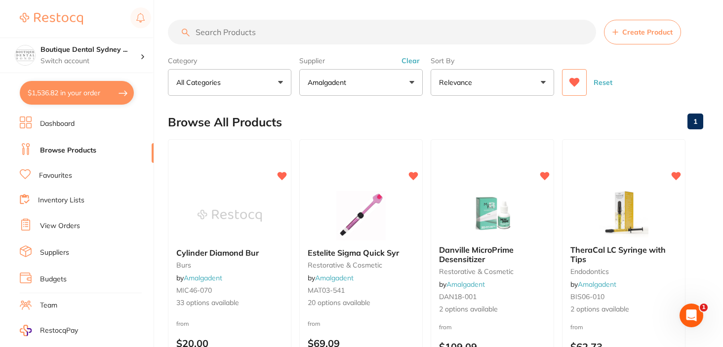
click at [68, 97] on button "$1,536.82 in your order" at bounding box center [77, 93] width 114 height 24
checkbox input "true"
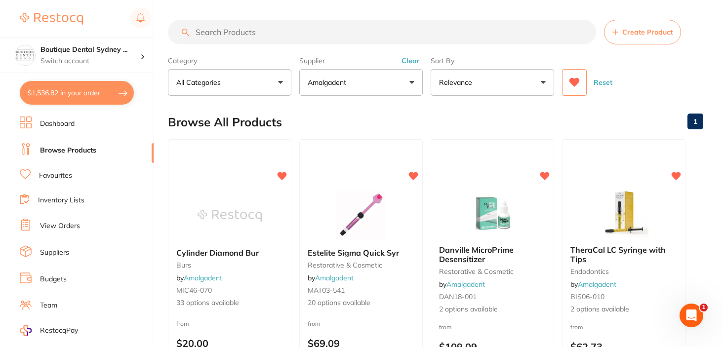
checkbox input "true"
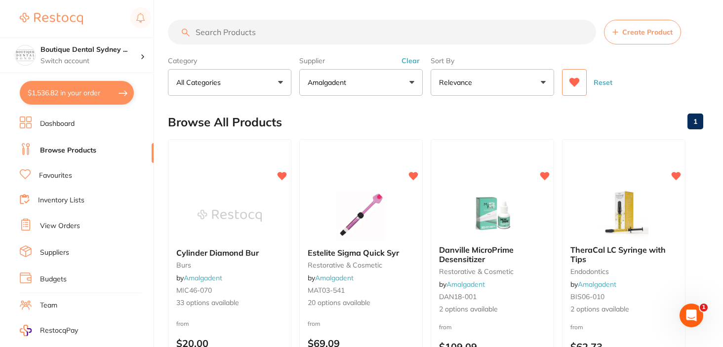
checkbox input "true"
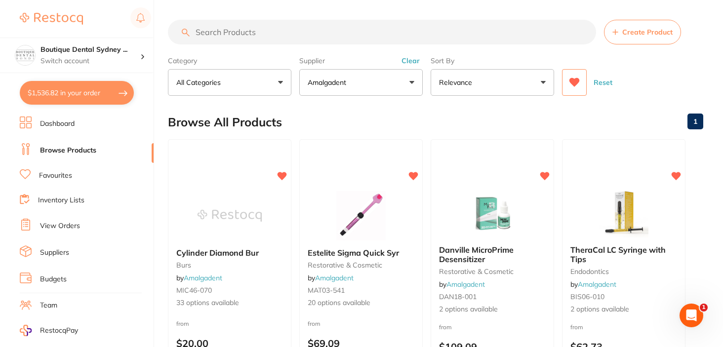
checkbox input "true"
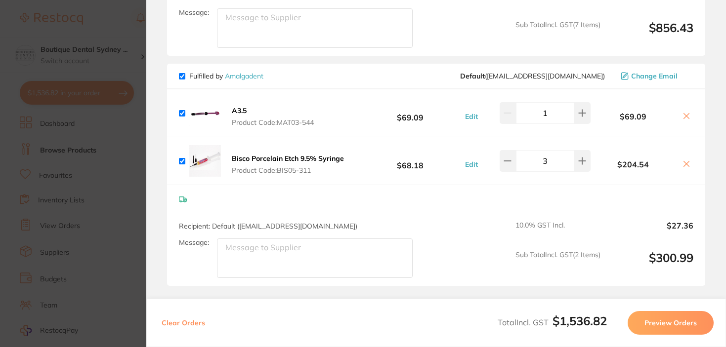
scroll to position [1010, 0]
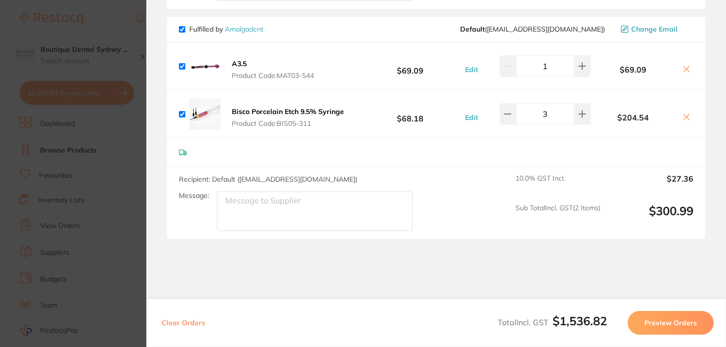
click at [659, 321] on button "Preview Orders" at bounding box center [670, 323] width 86 height 24
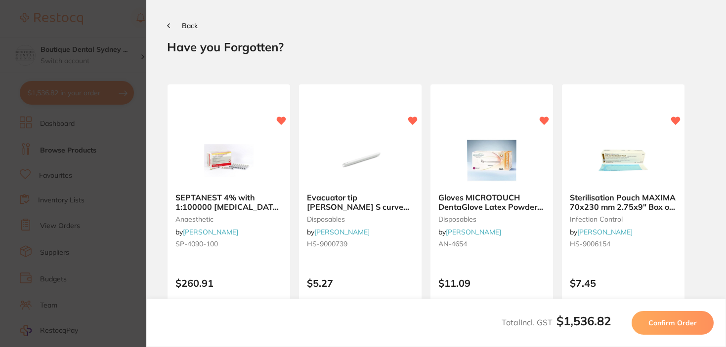
scroll to position [0, 0]
click at [677, 326] on span "Confirm Order" at bounding box center [672, 323] width 48 height 9
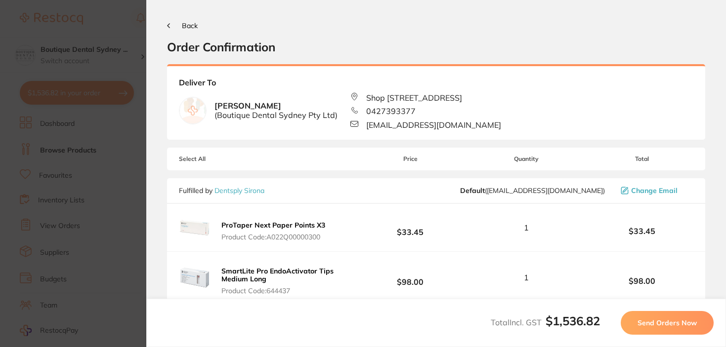
click at [642, 325] on span "Send Orders Now" at bounding box center [666, 323] width 59 height 9
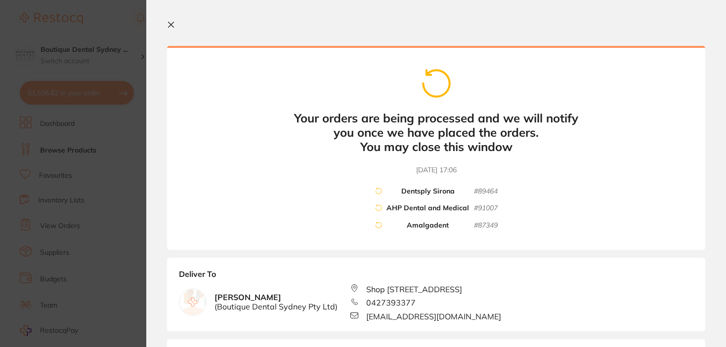
click at [302, 139] on b "Your orders are being processed and we will notify you once we have placed the …" at bounding box center [436, 132] width 296 height 42
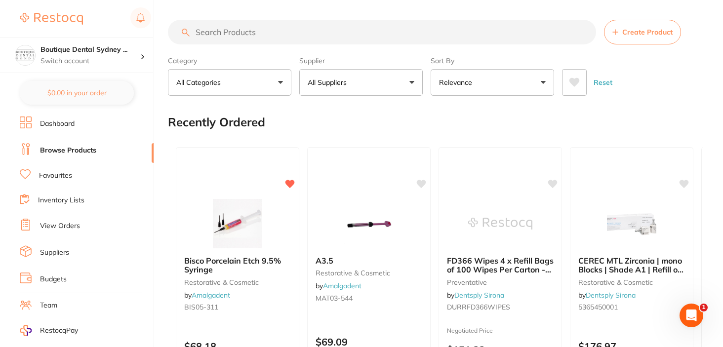
click at [67, 224] on link "View Orders" at bounding box center [60, 226] width 40 height 10
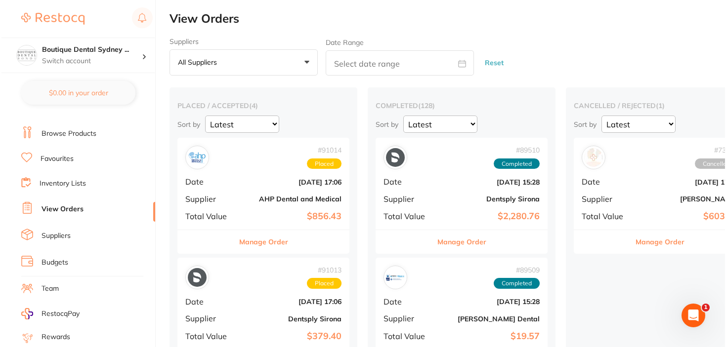
scroll to position [26, 0]
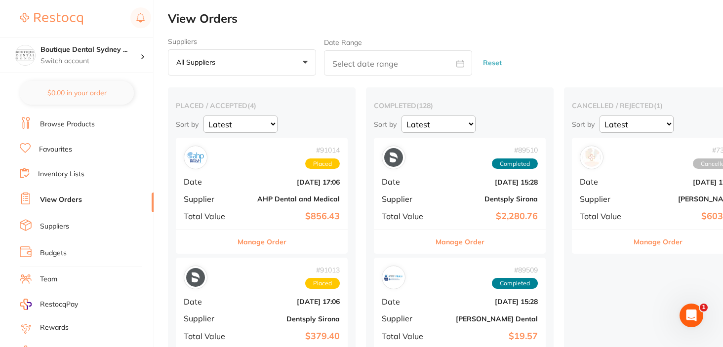
click at [70, 174] on link "Inventory Lists" at bounding box center [61, 174] width 46 height 10
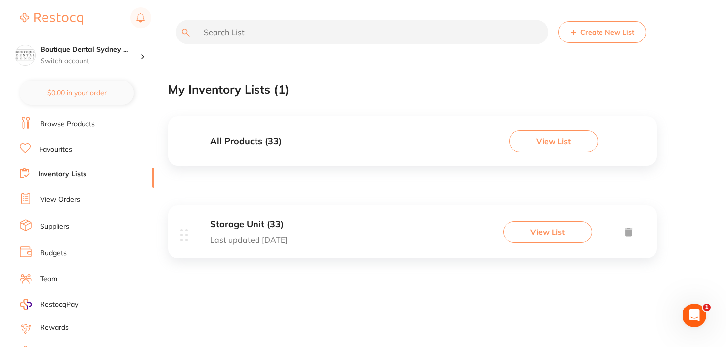
click at [534, 233] on button "View List" at bounding box center [547, 232] width 89 height 22
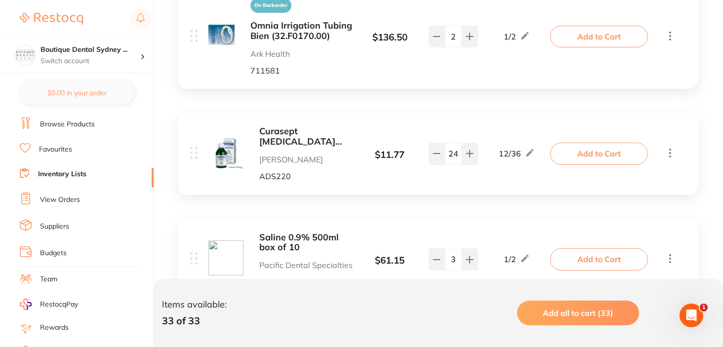
scroll to position [281, 0]
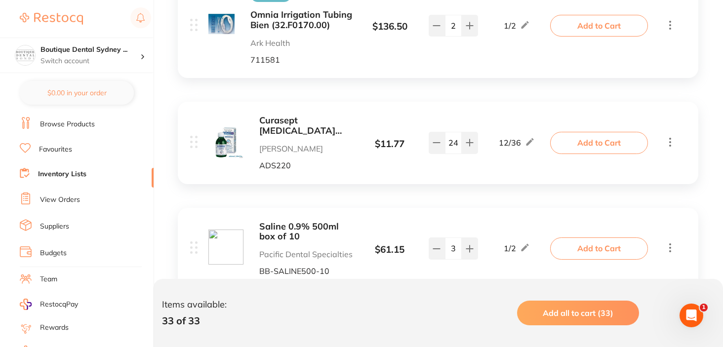
drag, startPoint x: 461, startPoint y: 141, endPoint x: 454, endPoint y: 144, distance: 8.4
click at [454, 144] on div "24" at bounding box center [453, 143] width 49 height 22
drag, startPoint x: 459, startPoint y: 143, endPoint x: 436, endPoint y: 143, distance: 23.2
click at [436, 143] on div "24" at bounding box center [453, 143] width 49 height 22
type input "12"
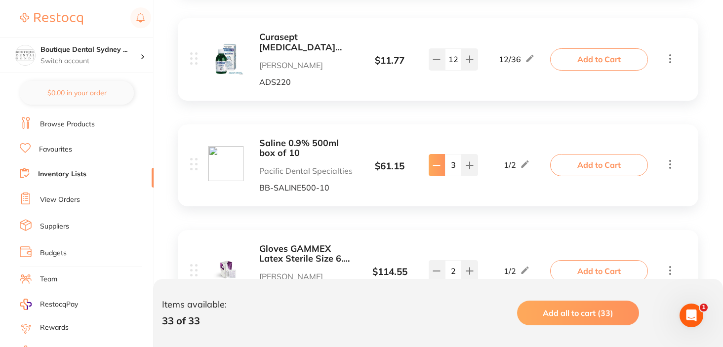
type input "2"
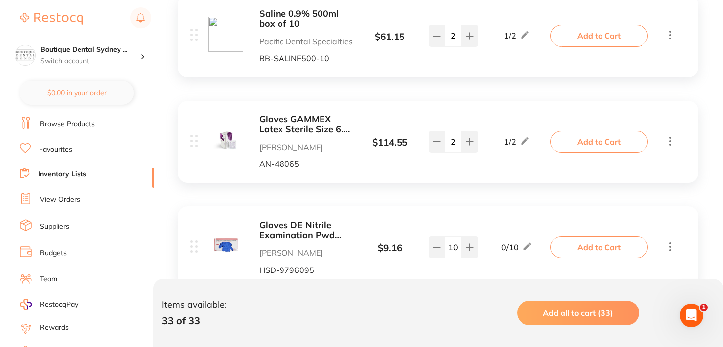
scroll to position [491, 0]
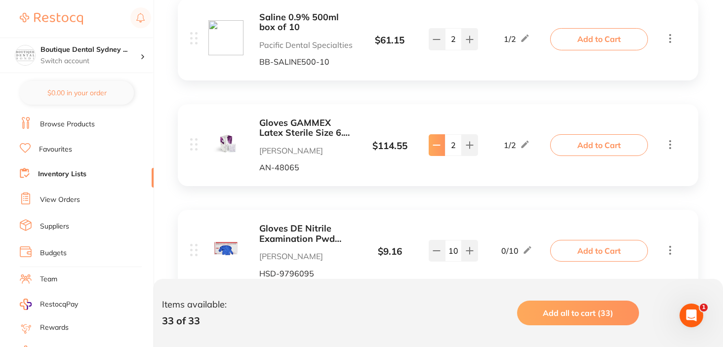
type input "0"
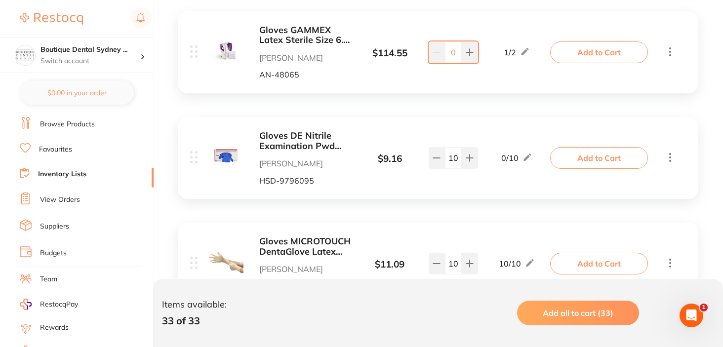
scroll to position [598, 0]
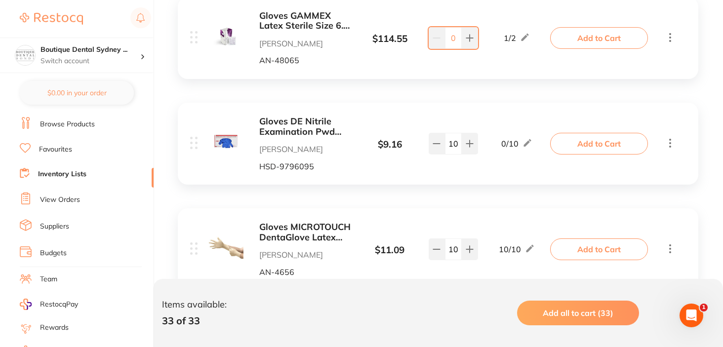
click at [301, 129] on b "Gloves DE Nitrile Examination Pwd Free Medium Box 200" at bounding box center [306, 127] width 94 height 20
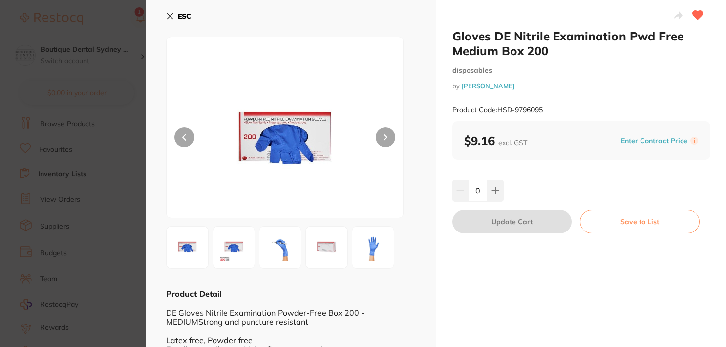
click at [169, 14] on icon at bounding box center [170, 16] width 8 height 8
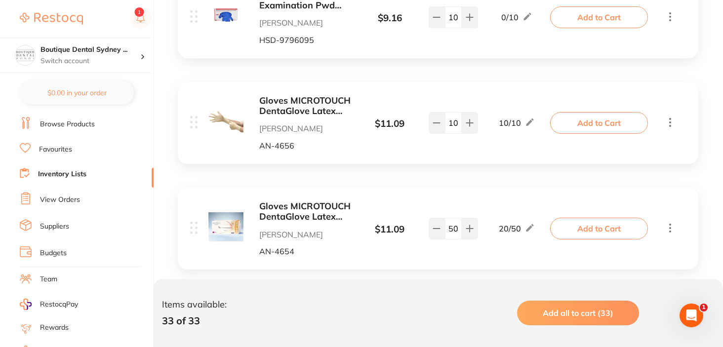
scroll to position [722, 0]
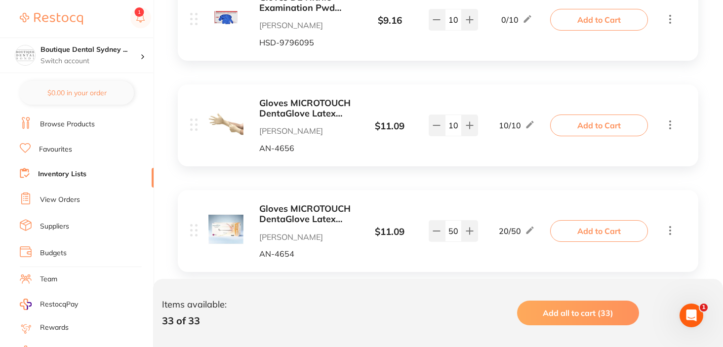
click at [300, 104] on b "Gloves MICROTOUCH DentaGlove Latex Powder Free Large x 100" at bounding box center [306, 108] width 94 height 20
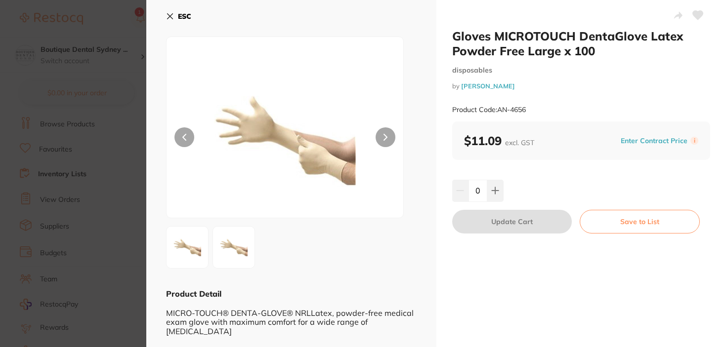
click at [170, 19] on icon at bounding box center [170, 16] width 8 height 8
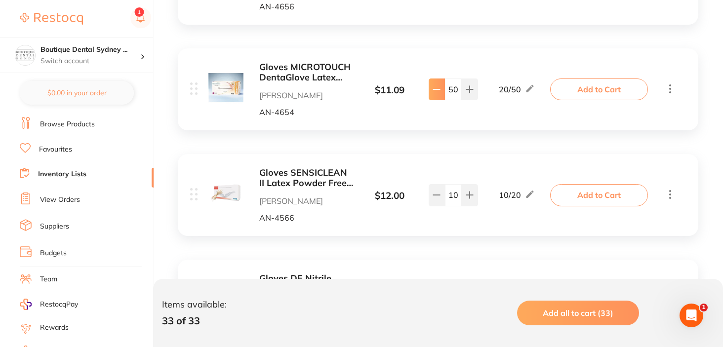
drag, startPoint x: 458, startPoint y: 94, endPoint x: 437, endPoint y: 94, distance: 21.7
click at [437, 94] on div "50" at bounding box center [453, 90] width 49 height 22
type input "0"
click at [478, 126] on div "Gloves MICROTOUCH DentaGlove Latex Powder Free Small x 100 [PERSON_NAME] AN-465…" at bounding box center [438, 89] width 521 height 82
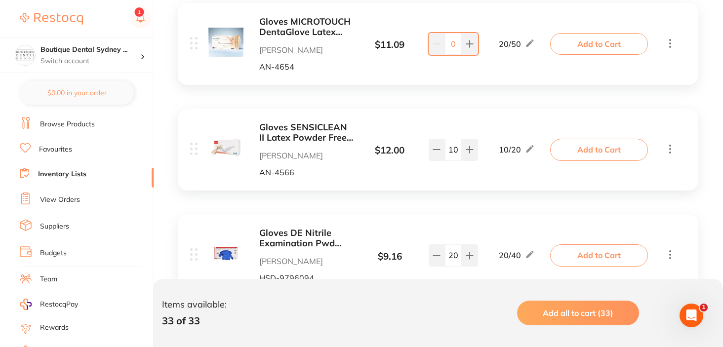
scroll to position [917, 0]
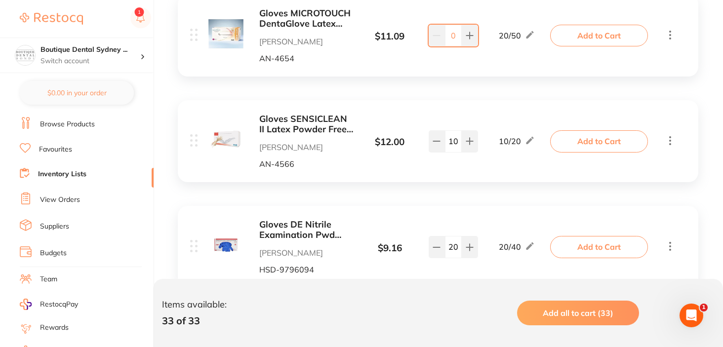
click at [454, 141] on input "10" at bounding box center [453, 141] width 17 height 22
type input "30"
click at [448, 165] on div "Gloves SENSICLEAN II Latex Powder Free Extra Small x 100 [PERSON_NAME] AN-4566 …" at bounding box center [371, 141] width 363 height 54
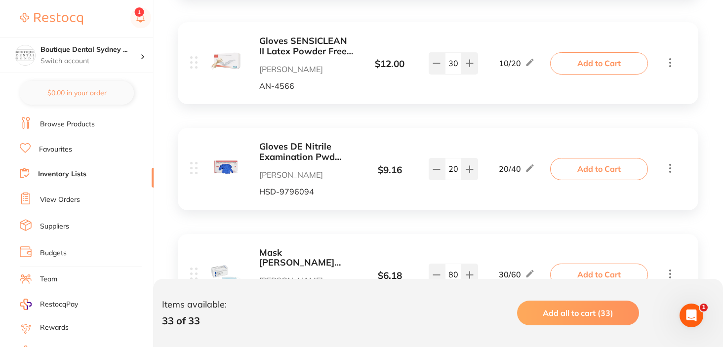
scroll to position [995, 0]
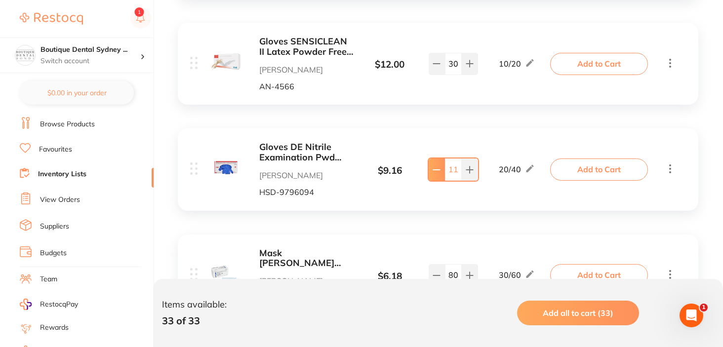
type input "10"
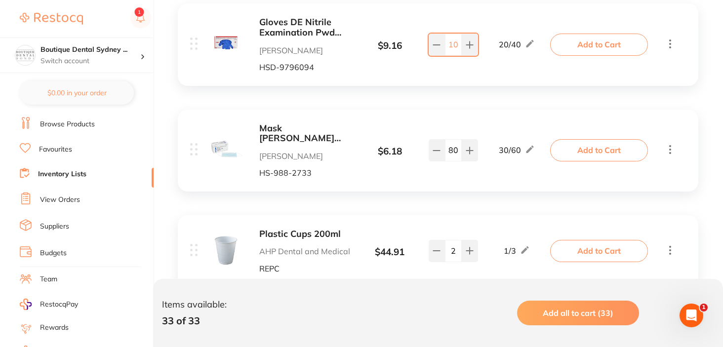
scroll to position [1119, 0]
drag, startPoint x: 459, startPoint y: 152, endPoint x: 451, endPoint y: 152, distance: 8.4
click at [452, 152] on input "80" at bounding box center [453, 152] width 17 height 22
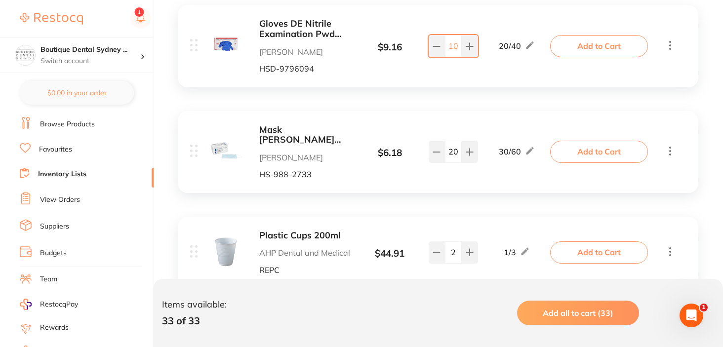
type input "20"
click at [427, 190] on div "Mask [PERSON_NAME] Procedure Level 2 Earloop Blue Box 50 [PERSON_NAME] [PERSON_…" at bounding box center [438, 152] width 521 height 82
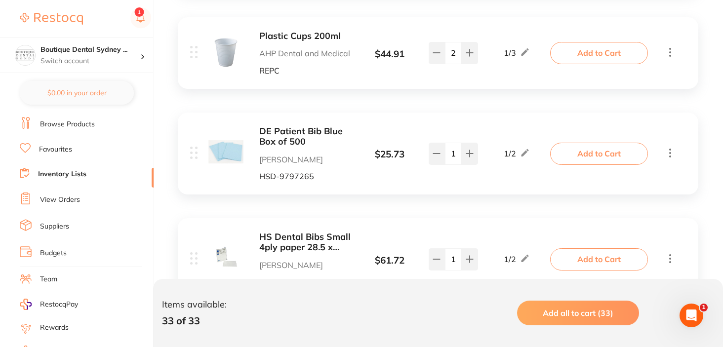
scroll to position [1318, 0]
type input "0"
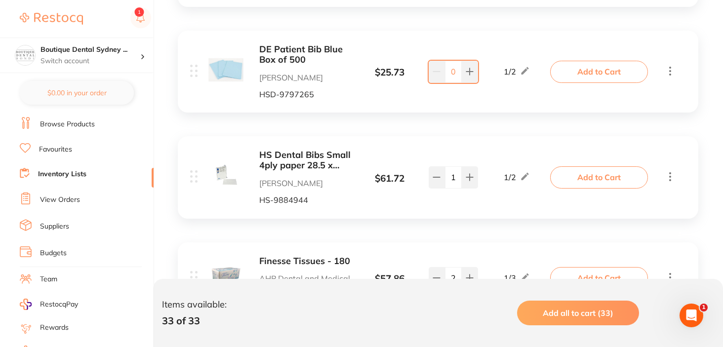
scroll to position [1400, 0]
type input "2"
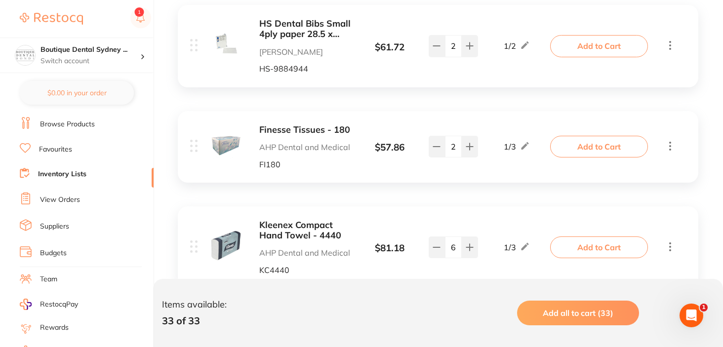
scroll to position [1650, 0]
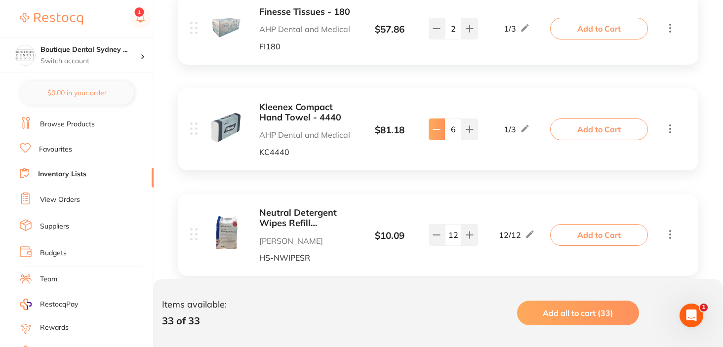
type input "3"
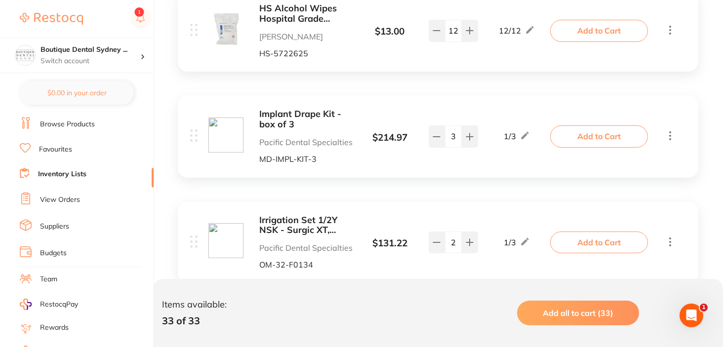
scroll to position [1959, 0]
type input "2"
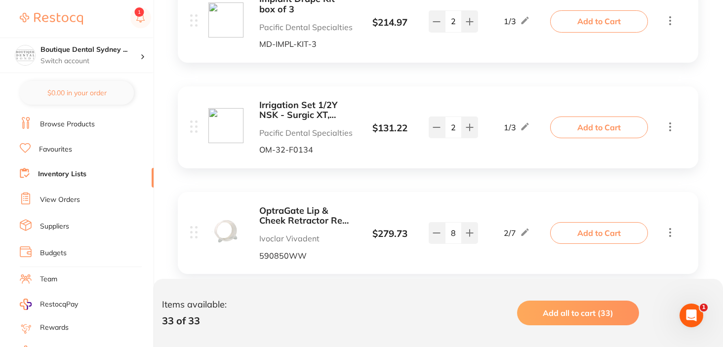
scroll to position [2075, 0]
type input "0"
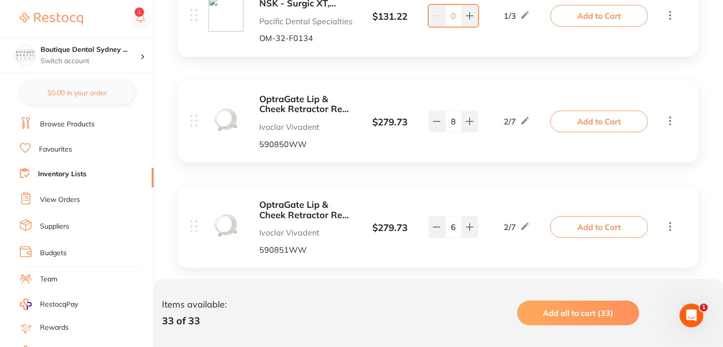
scroll to position [2184, 0]
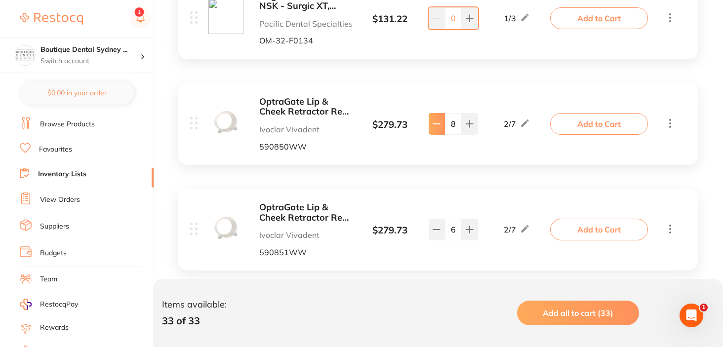
type input "7"
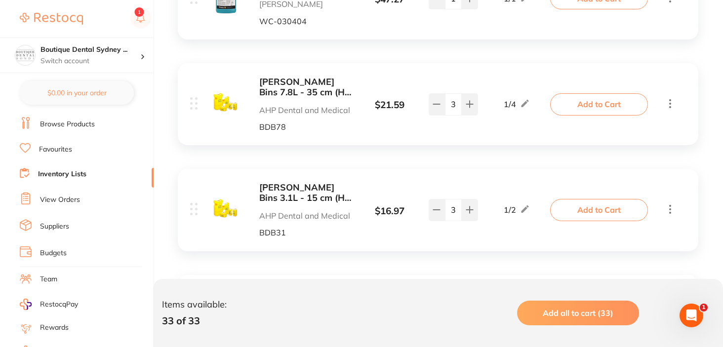
scroll to position [2520, 0]
type input "0"
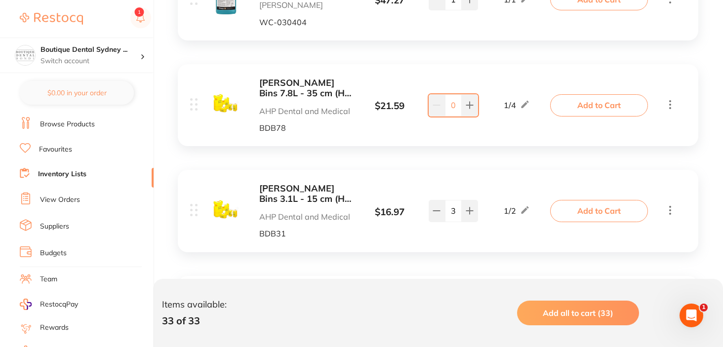
scroll to position [2570, 0]
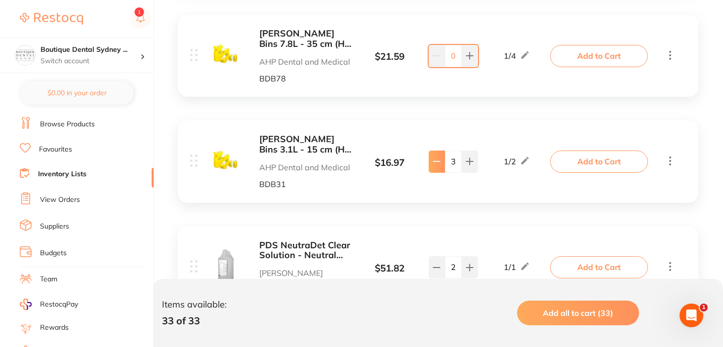
type input "0"
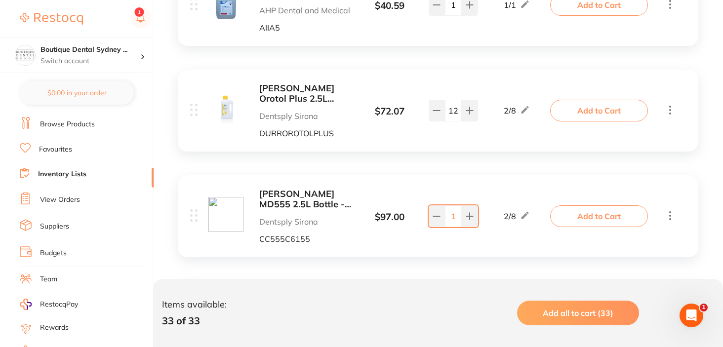
scroll to position [2938, 0]
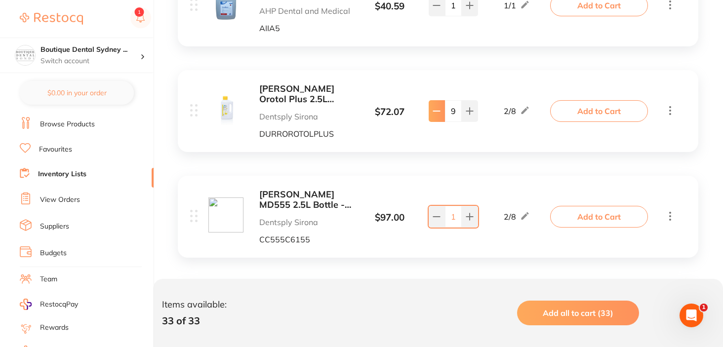
type input "8"
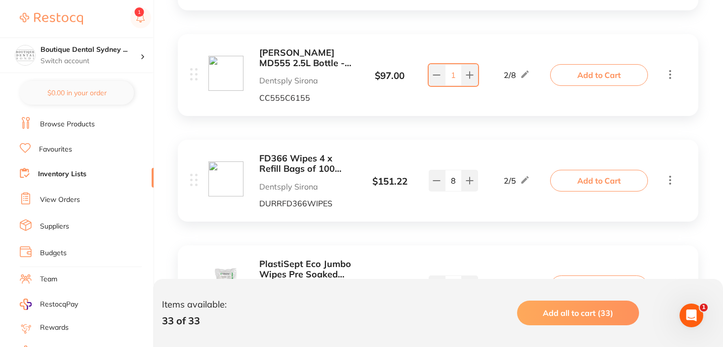
click at [418, 152] on div "FD366 Wipes 4 x Refill Bags of 100 Wipes Per Carton - Wet Dentsply Sirona DURRF…" at bounding box center [438, 181] width 521 height 82
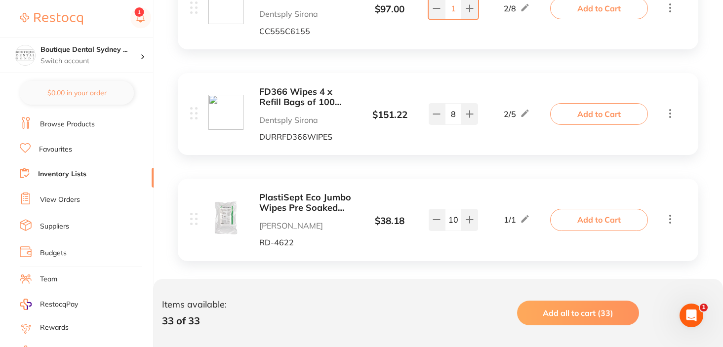
scroll to position [3146, 0]
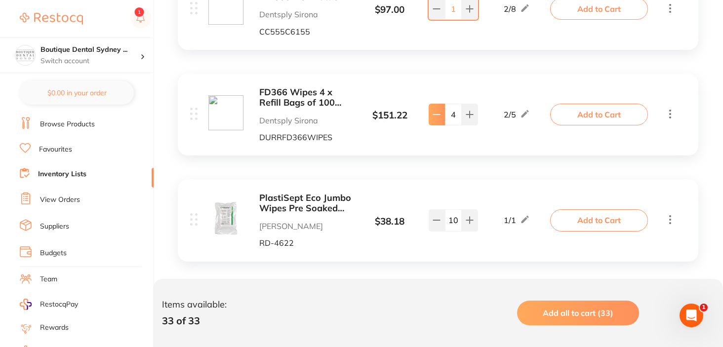
type input "3"
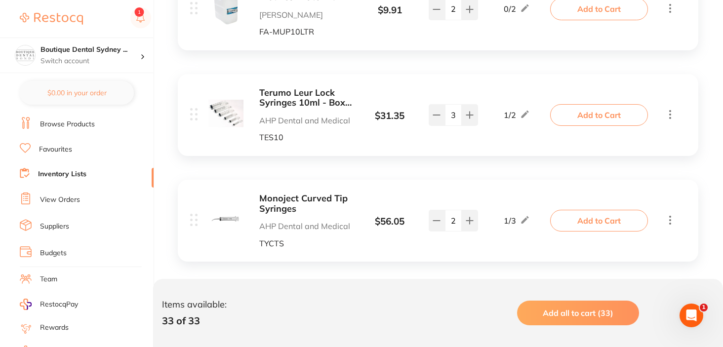
scroll to position [3464, 0]
type input "2"
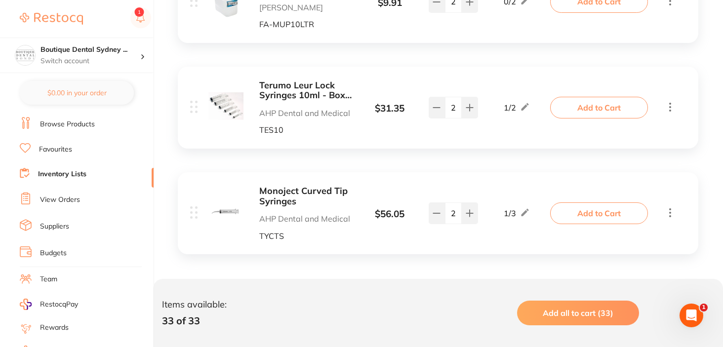
click at [427, 211] on div "2" at bounding box center [453, 214] width 54 height 22
type input "1"
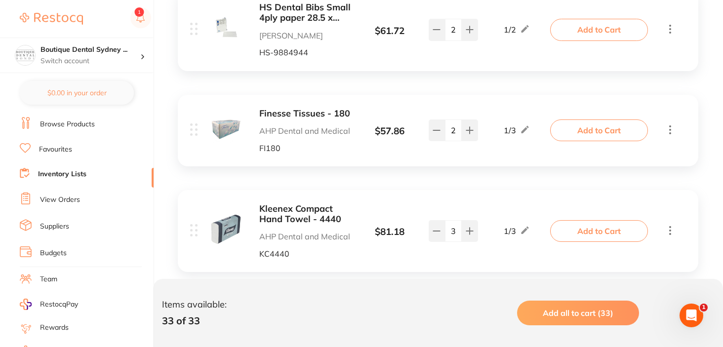
scroll to position [1541, 0]
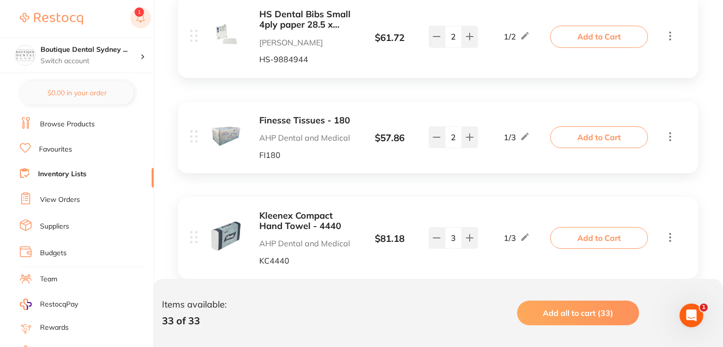
click at [141, 21] on icon at bounding box center [140, 21] width 2 height 1
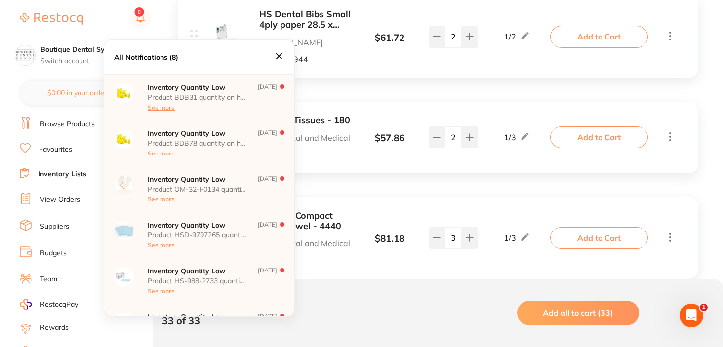
scroll to position [0, 0]
click at [280, 52] on icon at bounding box center [279, 56] width 11 height 11
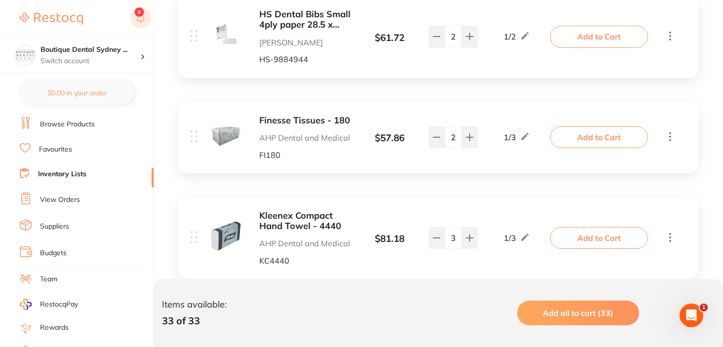
click at [141, 17] on rect at bounding box center [140, 17] width 21 height 21
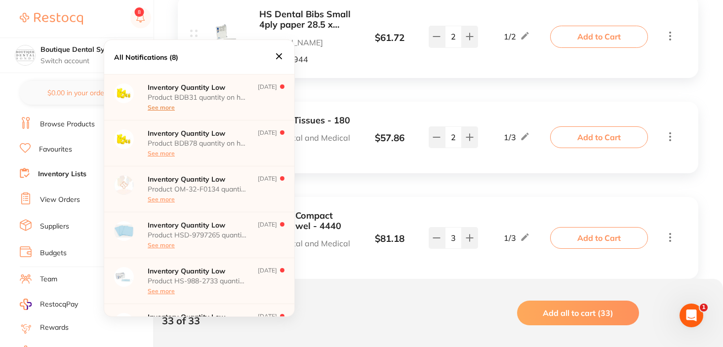
click at [161, 109] on button "See more" at bounding box center [161, 107] width 27 height 7
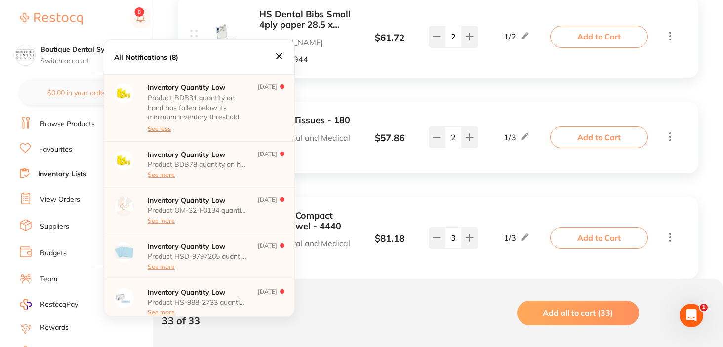
click at [162, 126] on button "See less" at bounding box center [159, 128] width 23 height 7
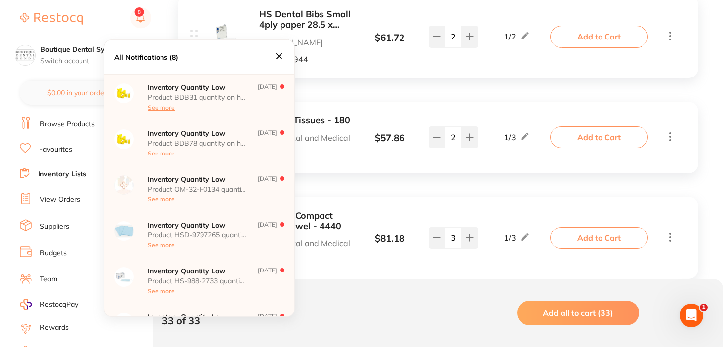
click at [236, 113] on div "Inventory Quantity Low Product BDB31 quantity on hand has fallen below its mini…" at bounding box center [199, 97] width 190 height 46
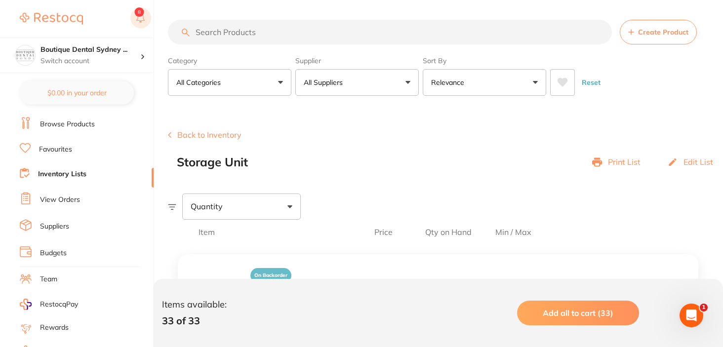
click at [144, 9] on rect at bounding box center [140, 17] width 21 height 21
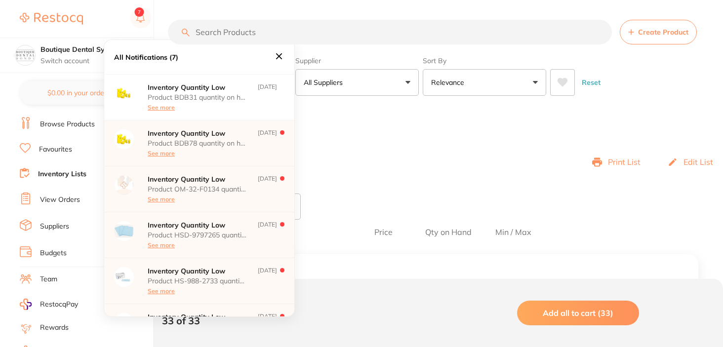
click at [242, 148] on div "Product BDB78 quantity on hand has fallen below its minimum inventory threshold…" at bounding box center [197, 148] width 99 height 18
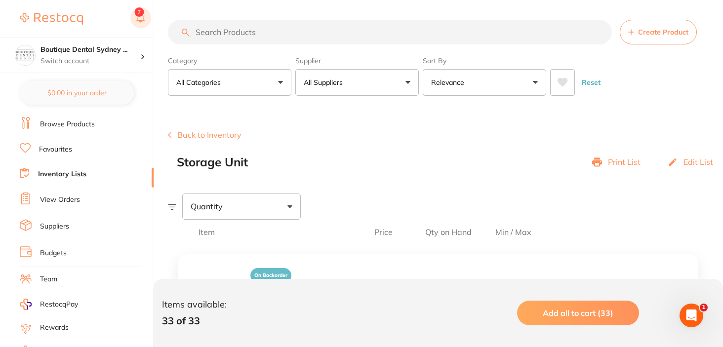
click at [132, 13] on rect at bounding box center [140, 17] width 21 height 21
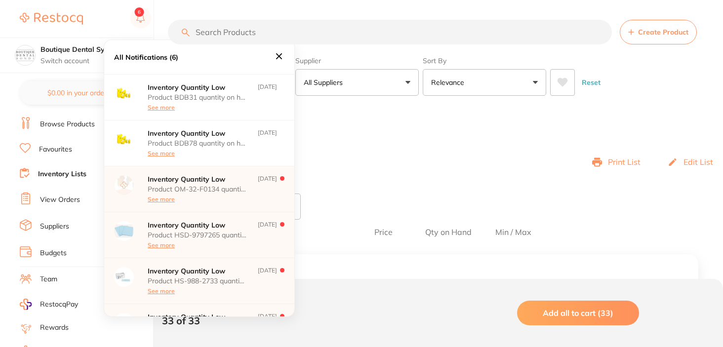
click at [217, 192] on p "Product OM-32-F0134 quantity on hand has fallen below its minimum inventory thr…" at bounding box center [197, 189] width 99 height 8
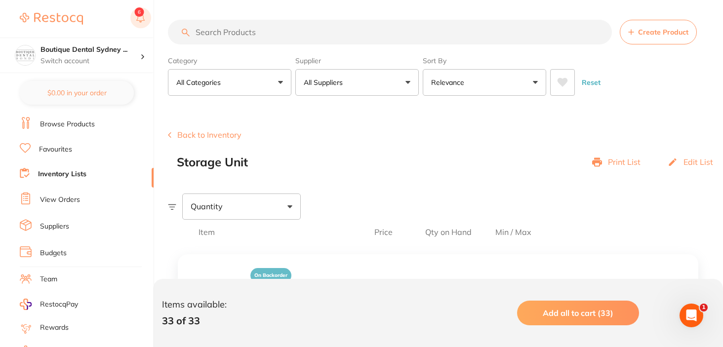
click at [137, 12] on button at bounding box center [140, 18] width 21 height 23
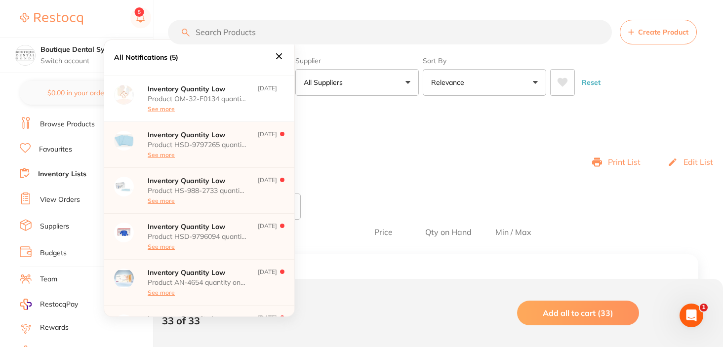
click at [258, 142] on p "[DATE]" at bounding box center [267, 145] width 19 height 28
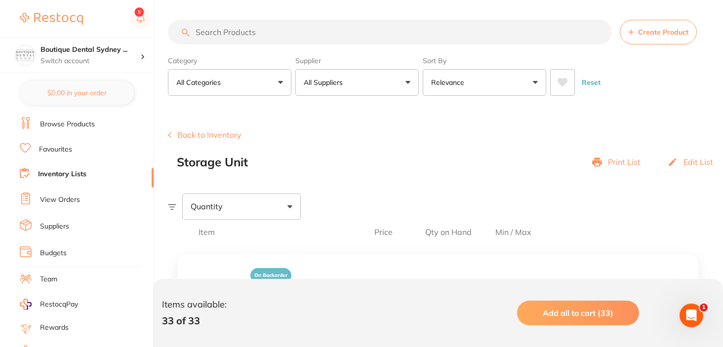
click at [138, 3] on div "Boutique Dental Sydney ... Switch account Boutique Dental Sydney Pty Ltd" at bounding box center [76, 36] width 153 height 73
click at [138, 14] on button at bounding box center [140, 18] width 21 height 23
click at [139, 14] on button at bounding box center [140, 18] width 21 height 23
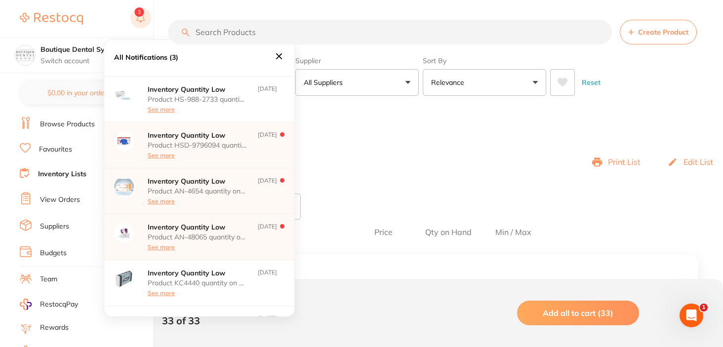
click at [142, 18] on rect at bounding box center [140, 17] width 21 height 21
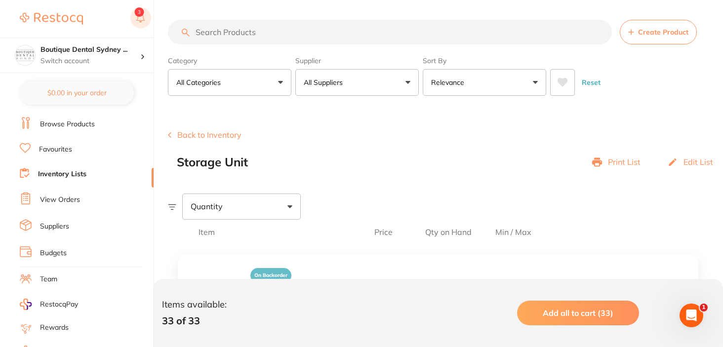
click at [138, 27] on rect at bounding box center [140, 17] width 21 height 21
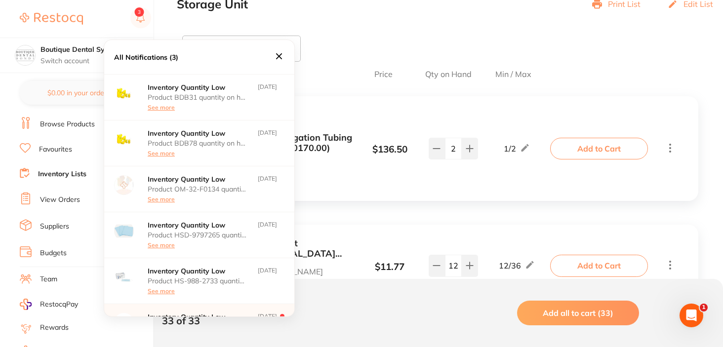
scroll to position [143, 0]
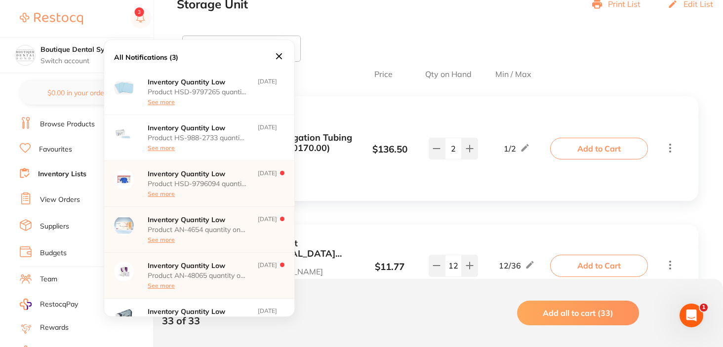
click at [225, 209] on div "Inventory Quantity Low Product AN-4654 quantity on hand has fallen below its mi…" at bounding box center [199, 230] width 190 height 46
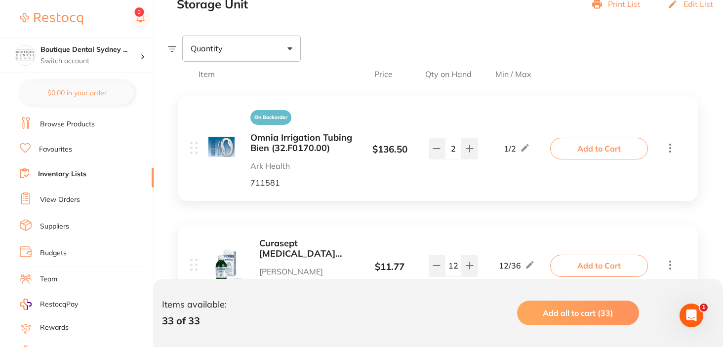
scroll to position [0, 0]
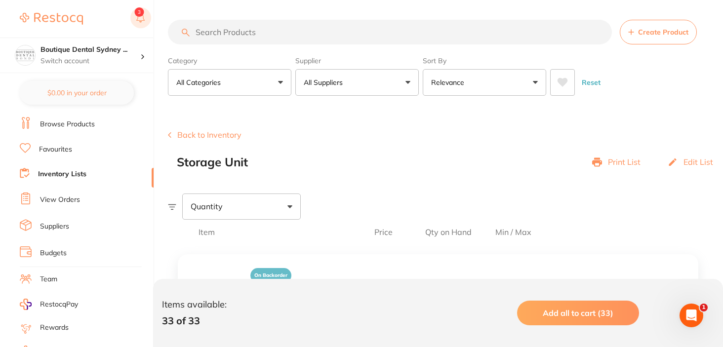
click at [144, 26] on rect at bounding box center [140, 17] width 21 height 21
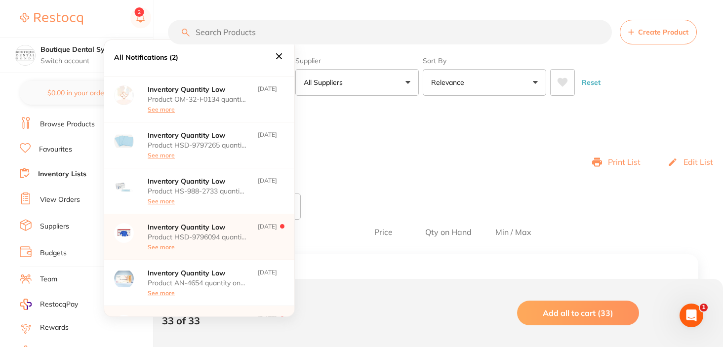
click at [209, 246] on div "Product HSD-9796094 quantity on hand has fallen below its minimum inventory thr…" at bounding box center [197, 242] width 99 height 18
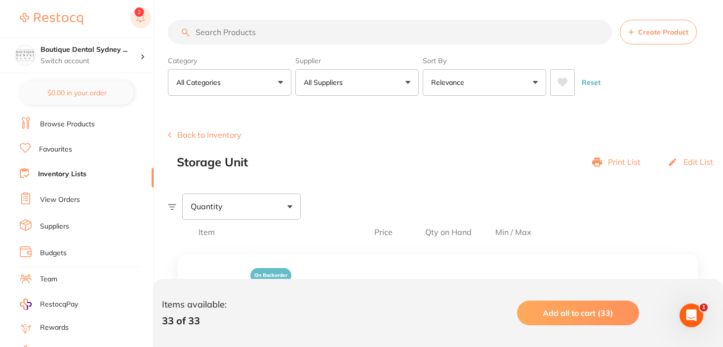
click at [137, 14] on button at bounding box center [140, 18] width 21 height 23
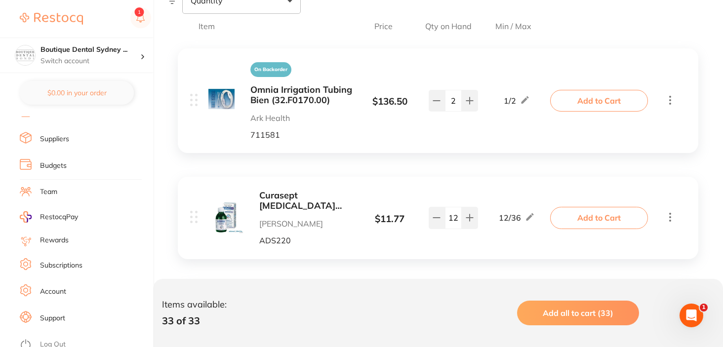
scroll to position [208, 0]
